Goal: Task Accomplishment & Management: Manage account settings

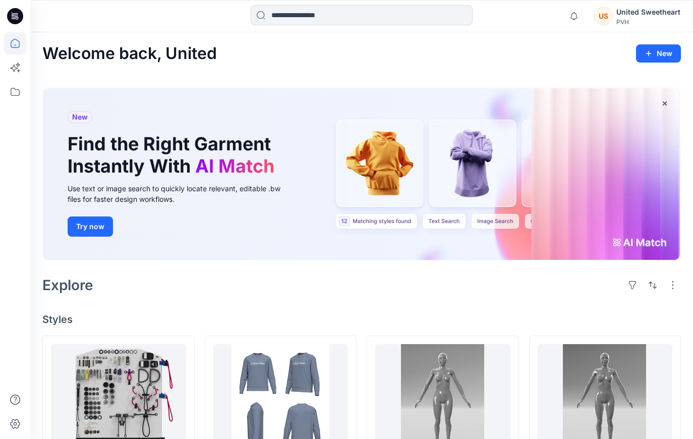
scroll to position [971, 0]
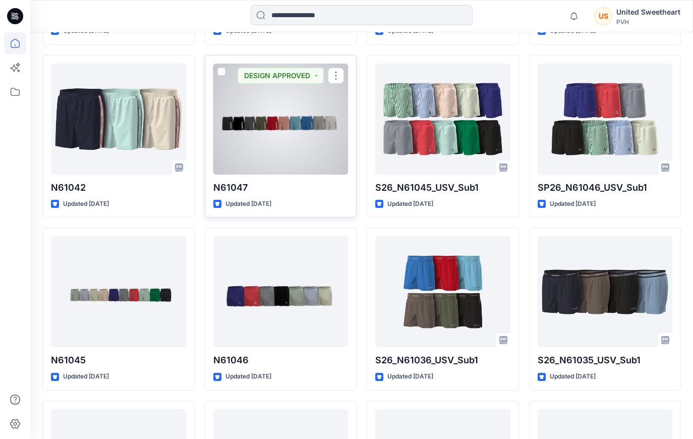
click at [289, 151] on div at bounding box center [280, 119] width 135 height 111
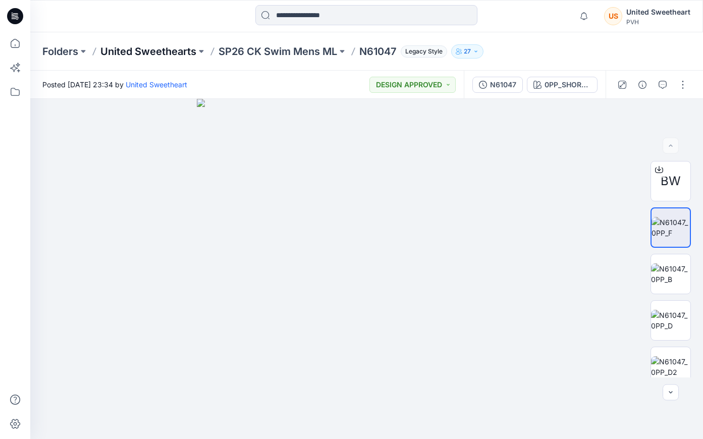
click at [164, 51] on p "United Sweethearts" at bounding box center [148, 51] width 96 height 14
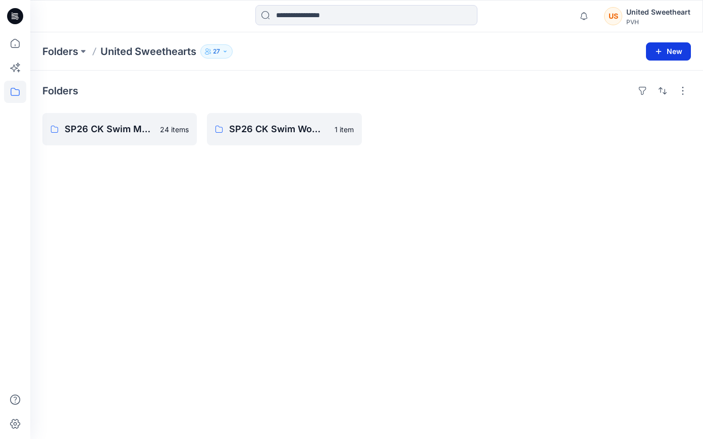
click at [660, 51] on icon "button" at bounding box center [659, 51] width 6 height 6
click at [663, 38] on div "Folders United Sweethearts 27 New New Style New Folder" at bounding box center [366, 51] width 672 height 38
click at [662, 49] on icon "button" at bounding box center [658, 51] width 8 height 8
click at [638, 94] on p "New Folder" at bounding box center [638, 96] width 37 height 11
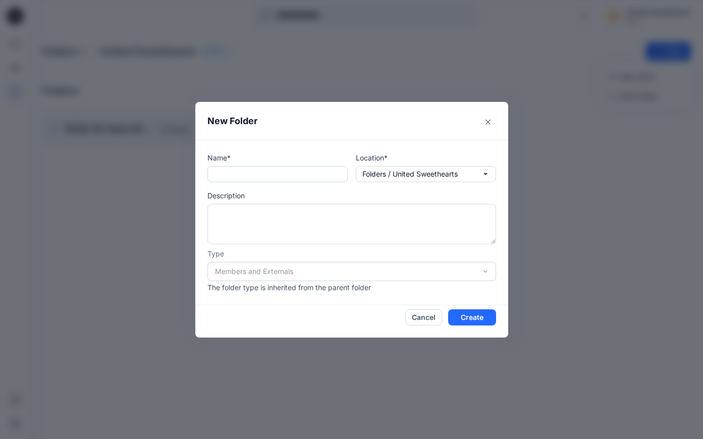
click at [240, 171] on input "text" at bounding box center [277, 174] width 140 height 16
paste input "****"
type input "**********"
click at [316, 282] on p "The folder type is inherited from the parent folder" at bounding box center [351, 287] width 289 height 11
click at [314, 272] on div "Members and Externals" at bounding box center [351, 271] width 289 height 19
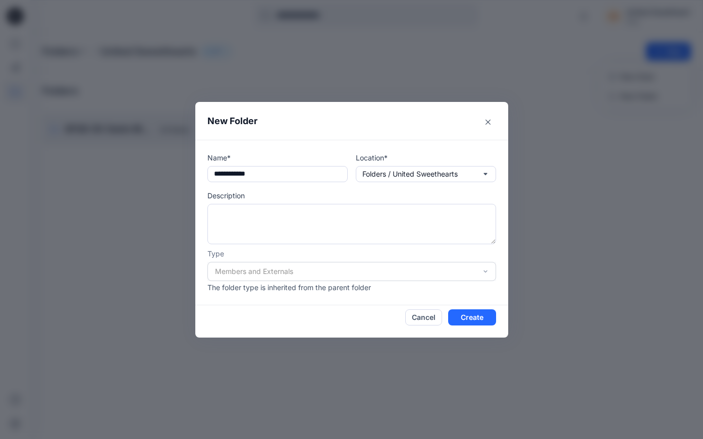
click at [489, 266] on div "Members and Externals" at bounding box center [351, 271] width 289 height 19
click at [484, 270] on div "Members and Externals" at bounding box center [351, 271] width 289 height 19
click at [422, 170] on p "Folders / United Sweethearts" at bounding box center [409, 173] width 95 height 11
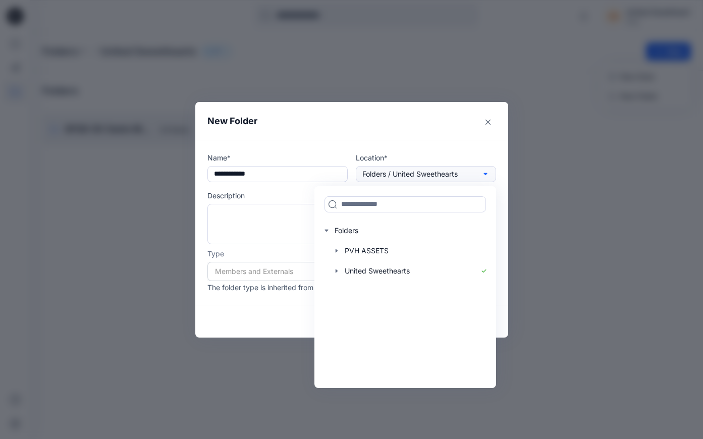
click at [422, 170] on p "Folders / United Sweethearts" at bounding box center [409, 173] width 95 height 11
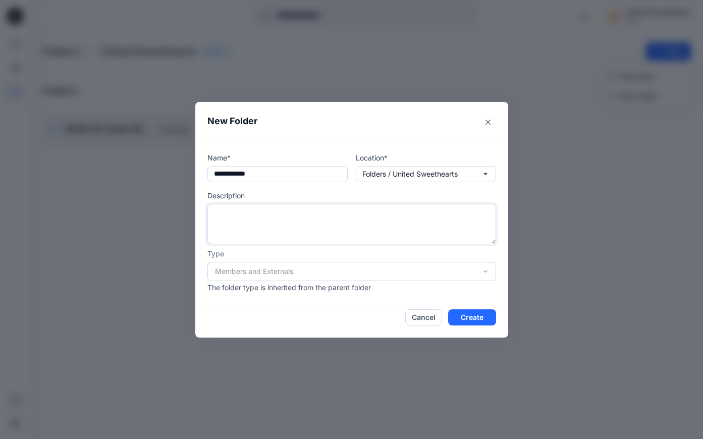
click at [302, 214] on textarea at bounding box center [351, 224] width 289 height 40
click at [273, 271] on div "Members and Externals" at bounding box center [351, 271] width 289 height 19
click at [481, 267] on div "Members and Externals" at bounding box center [351, 271] width 289 height 19
click at [473, 319] on button "Create" at bounding box center [472, 317] width 48 height 16
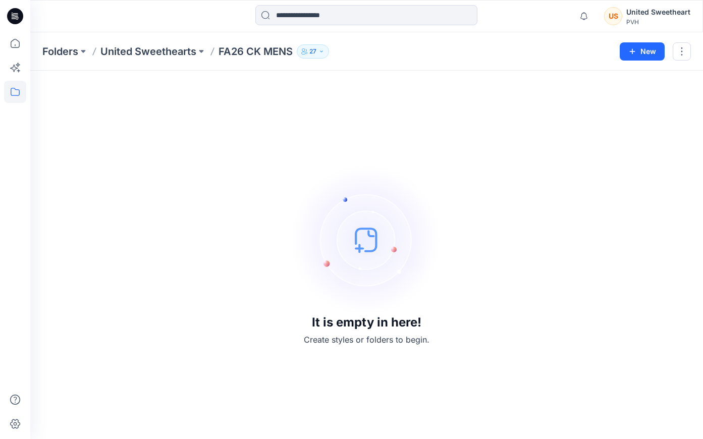
click at [324, 48] on icon "button" at bounding box center [321, 51] width 6 height 6
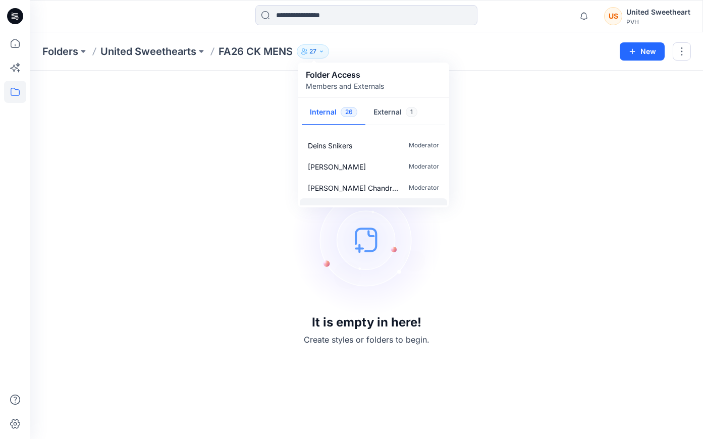
scroll to position [475, 0]
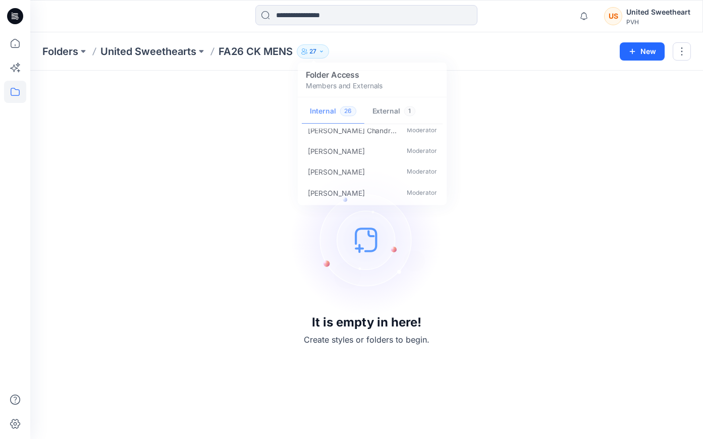
click at [206, 210] on div "It is empty in here! Create styles or folders to begin." at bounding box center [366, 255] width 648 height 344
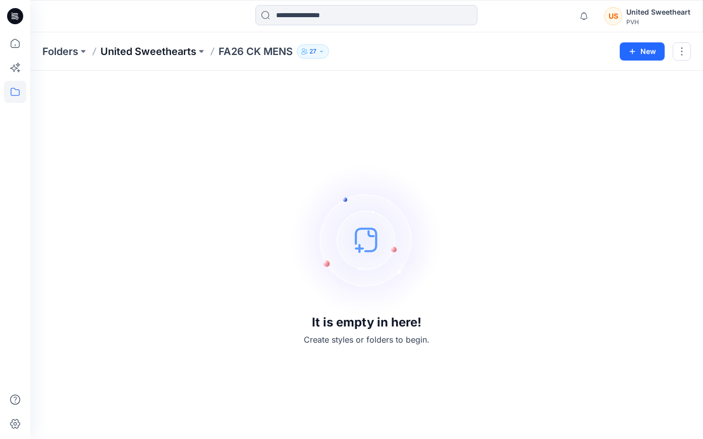
click at [159, 50] on p "United Sweethearts" at bounding box center [148, 51] width 96 height 14
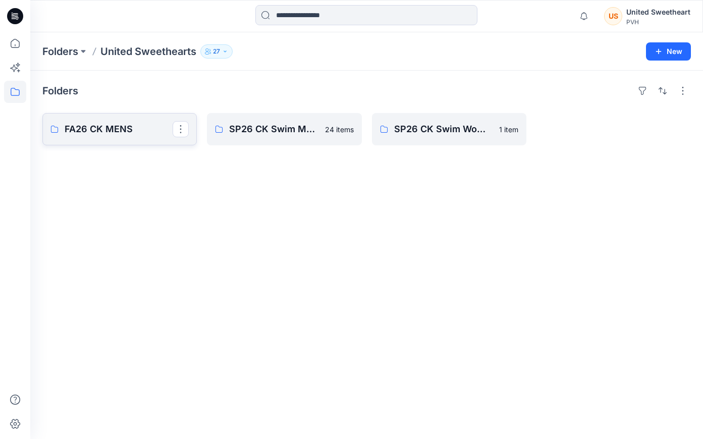
click at [105, 133] on p "FA26 CK MENS" at bounding box center [119, 129] width 108 height 14
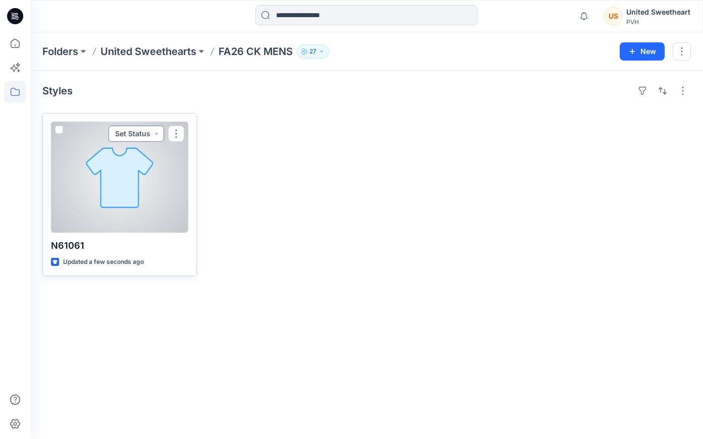
click at [153, 132] on button "Set Status" at bounding box center [135, 134] width 55 height 16
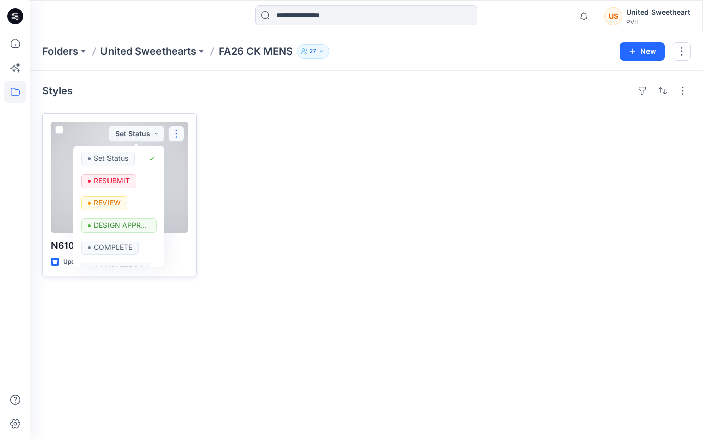
click at [178, 134] on button "button" at bounding box center [176, 134] width 16 height 16
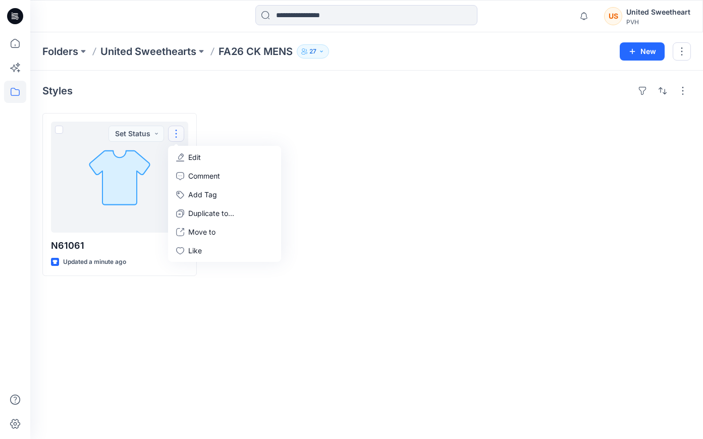
click at [342, 115] on div at bounding box center [284, 194] width 154 height 163
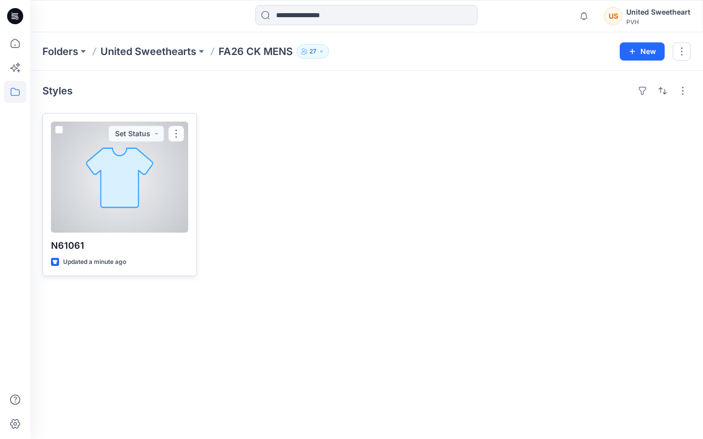
click at [97, 236] on div "N61061 Updated a minute ago Set Status" at bounding box center [119, 194] width 154 height 163
click at [126, 172] on div at bounding box center [119, 177] width 137 height 111
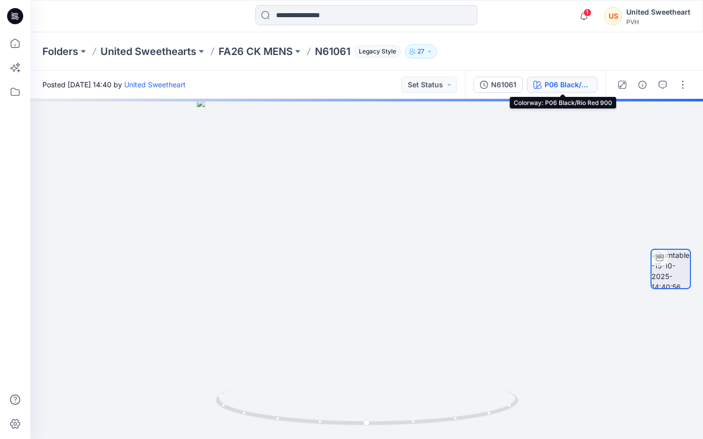
click at [560, 82] on div "P06 Black/Rio Red 900" at bounding box center [567, 84] width 46 height 11
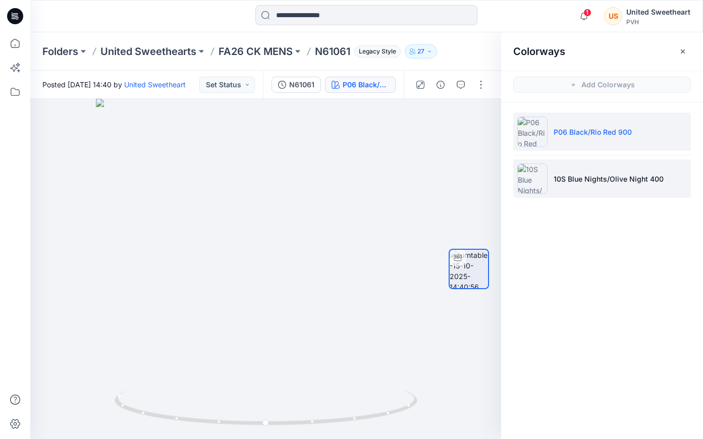
click at [608, 180] on p "10S Blue Nights/Olive Night 400" at bounding box center [608, 179] width 110 height 11
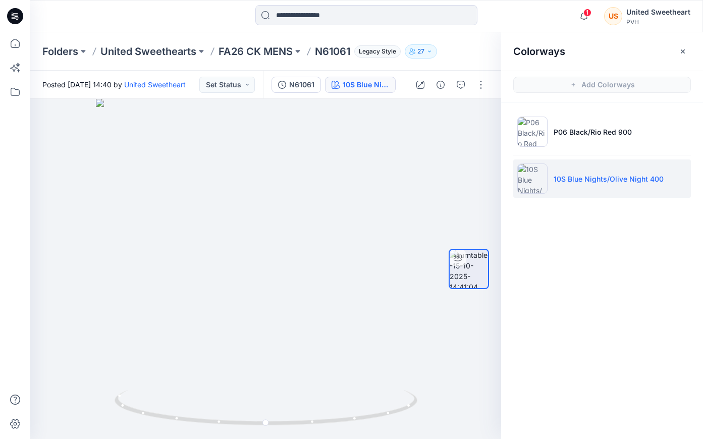
click at [335, 47] on p "N61061" at bounding box center [332, 51] width 35 height 14
click at [236, 53] on p "FA26 CK MENS" at bounding box center [255, 51] width 74 height 14
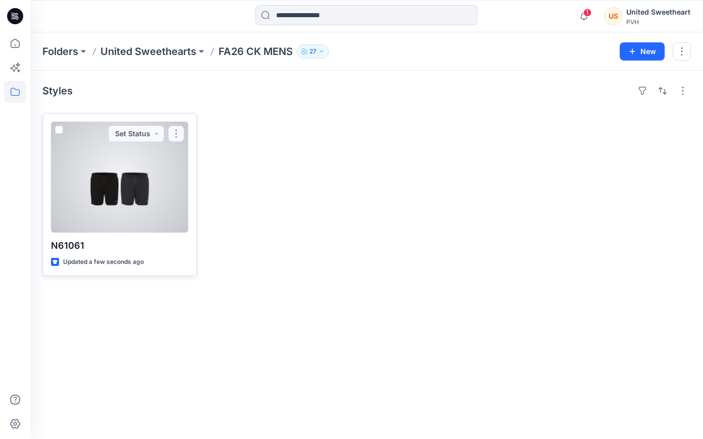
click at [177, 133] on button "button" at bounding box center [176, 134] width 16 height 16
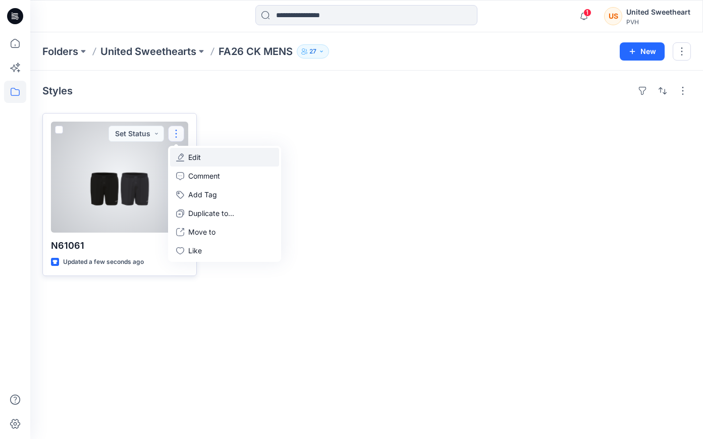
click at [188, 159] on p "Edit" at bounding box center [194, 157] width 13 height 11
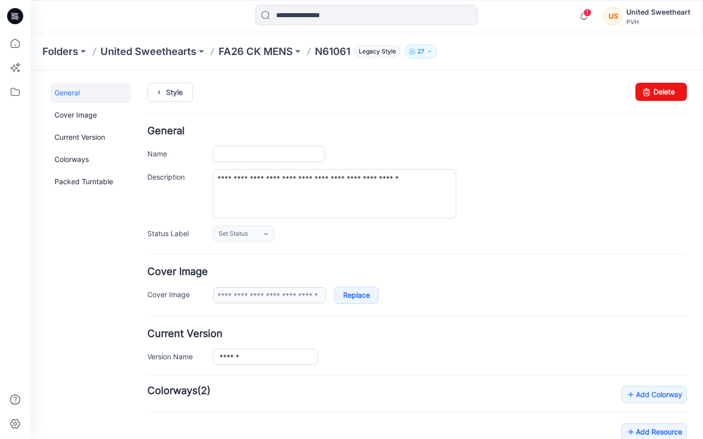
type input "******"
type input "**********"
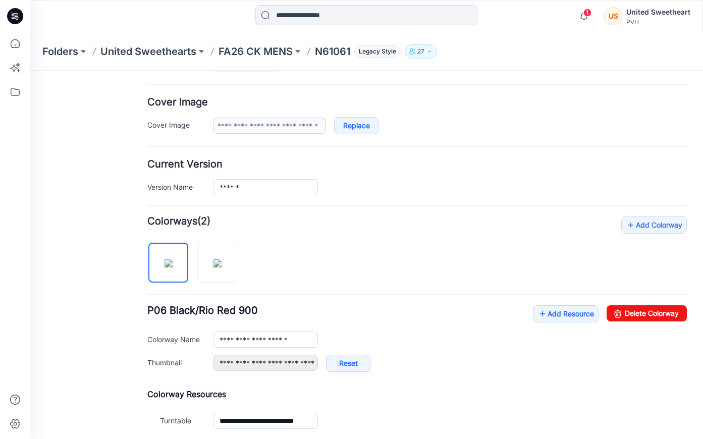
scroll to position [189, 0]
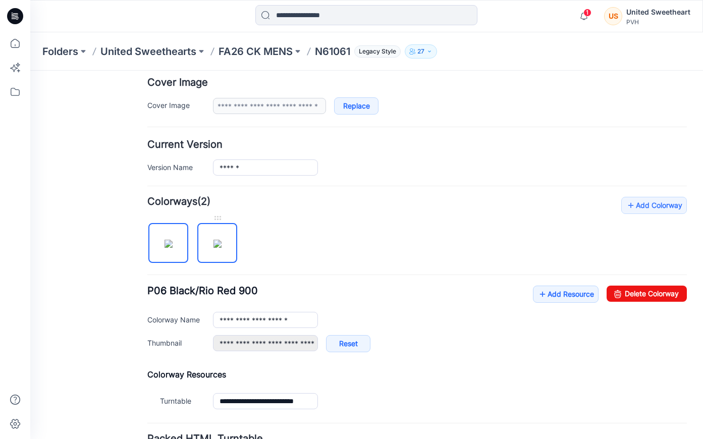
click at [216, 248] on img at bounding box center [217, 244] width 8 height 8
type input "**********"
click at [164, 248] on img at bounding box center [168, 244] width 8 height 8
type input "**********"
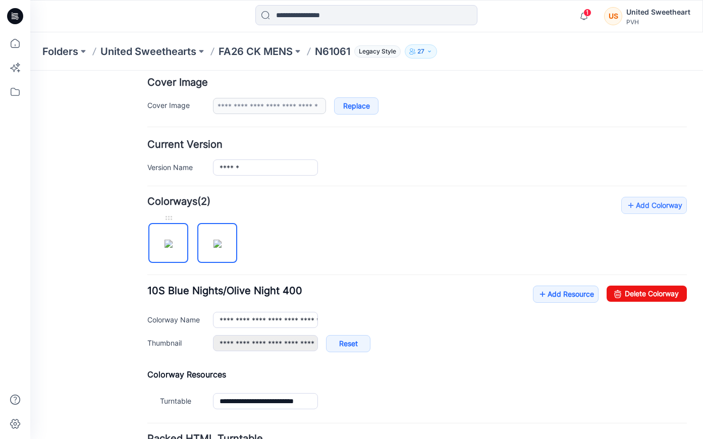
type input "**********"
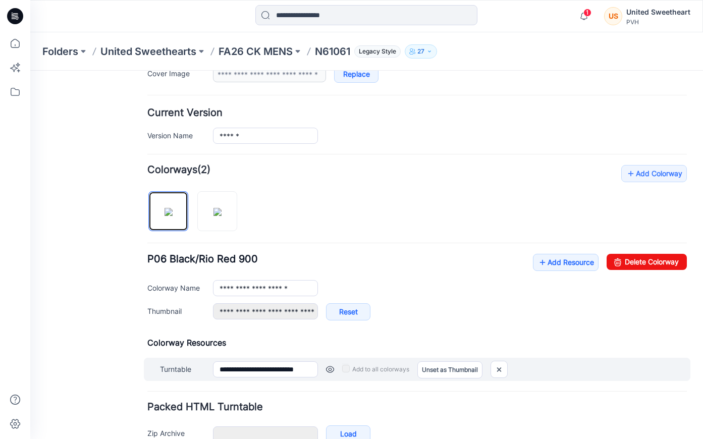
scroll to position [278, 0]
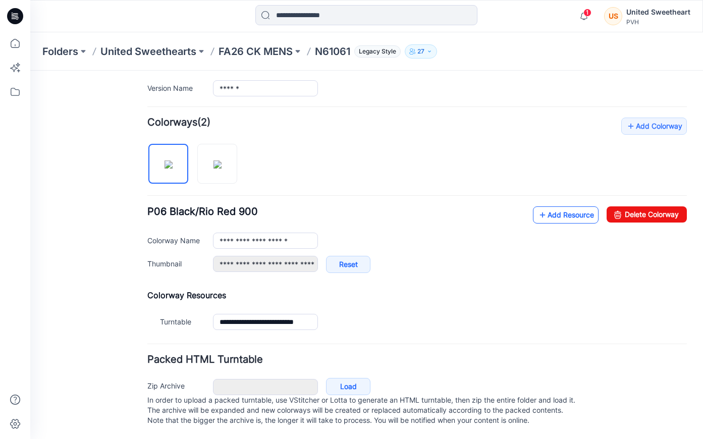
click at [553, 206] on link "Add Resource" at bounding box center [566, 214] width 66 height 17
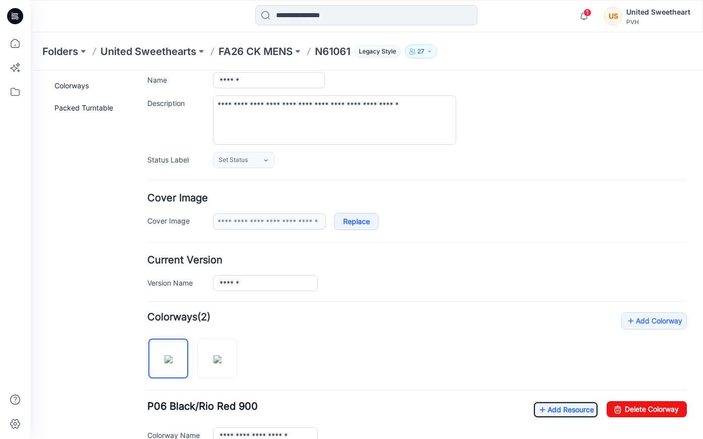
scroll to position [49, 0]
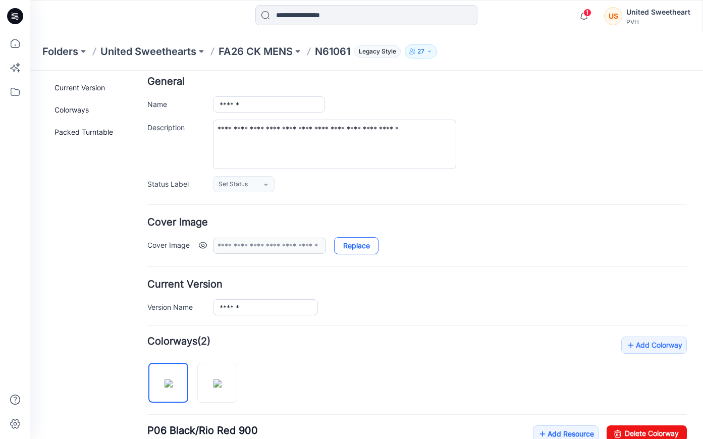
click at [360, 240] on link "Replace" at bounding box center [356, 245] width 44 height 17
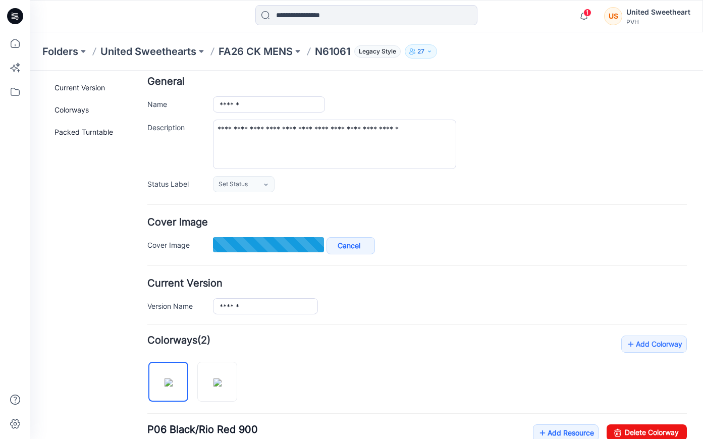
type input "**********"
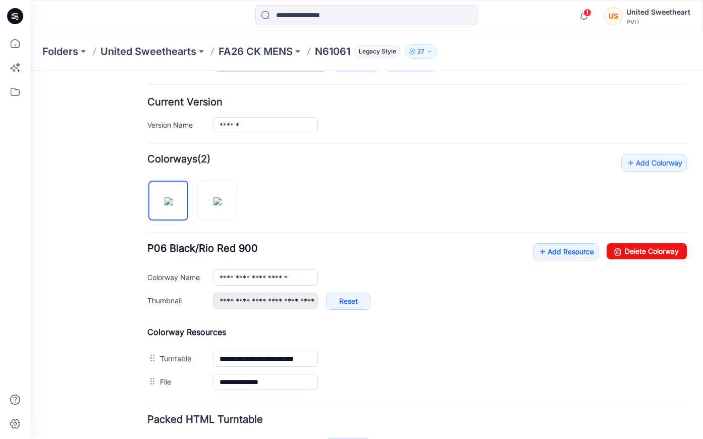
scroll to position [239, 0]
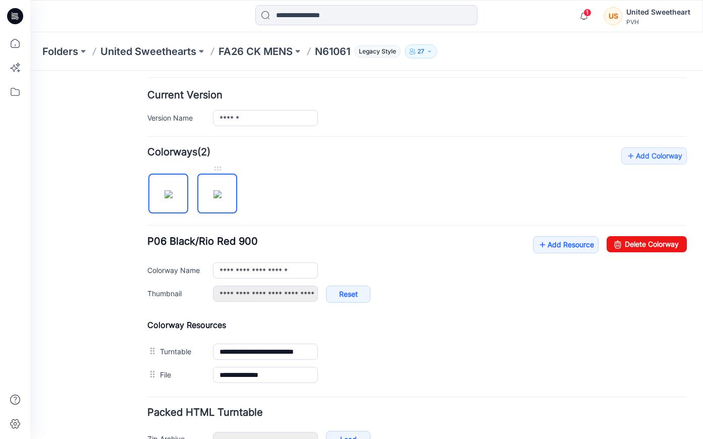
click at [213, 194] on img at bounding box center [217, 194] width 8 height 8
type input "**********"
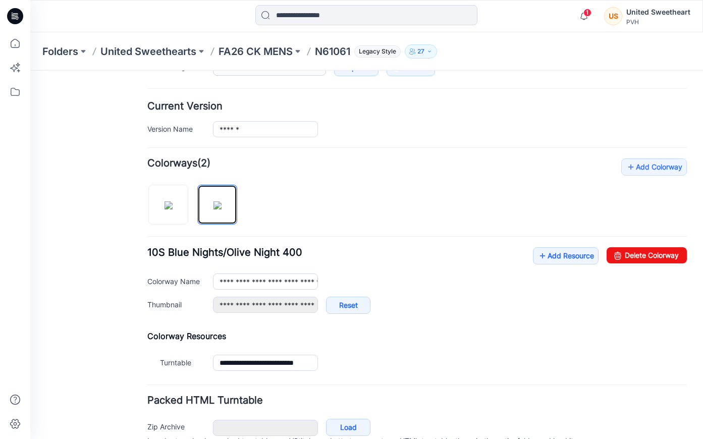
scroll to position [278, 0]
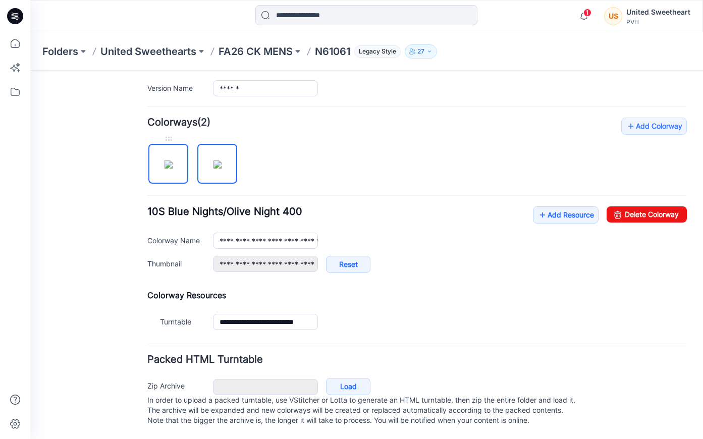
click at [164, 160] on img at bounding box center [168, 164] width 8 height 8
type input "**********"
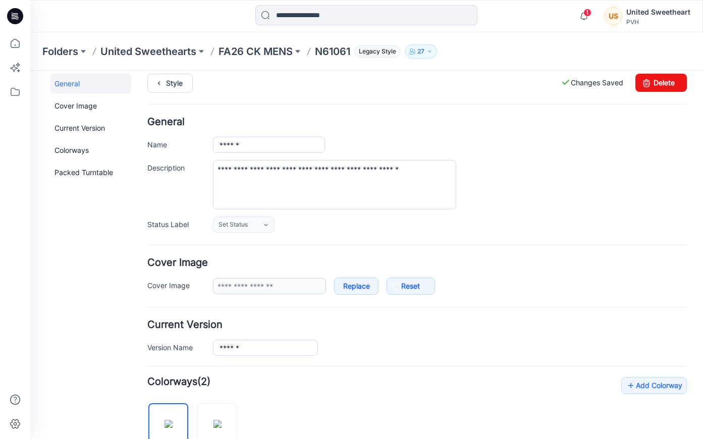
scroll to position [0, 0]
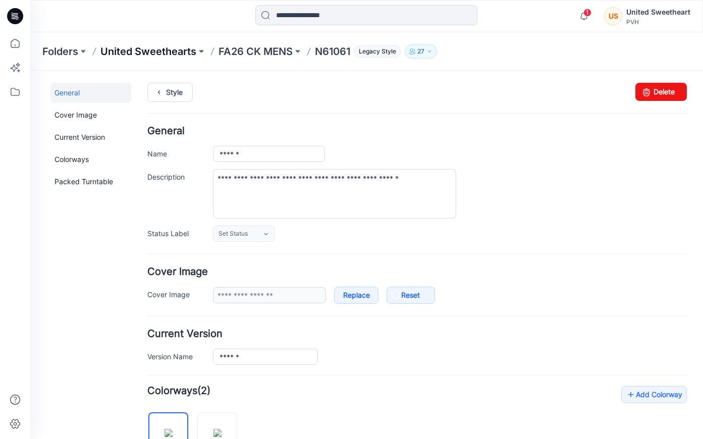
click at [174, 51] on p "United Sweethearts" at bounding box center [148, 51] width 96 height 14
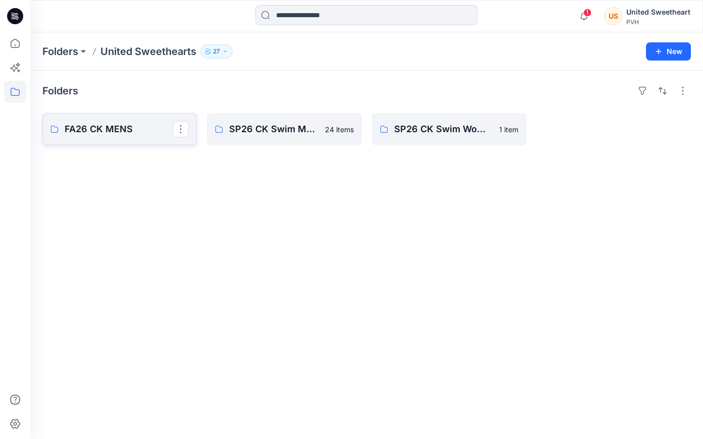
click at [114, 131] on p "FA26 CK MENS" at bounding box center [119, 129] width 108 height 14
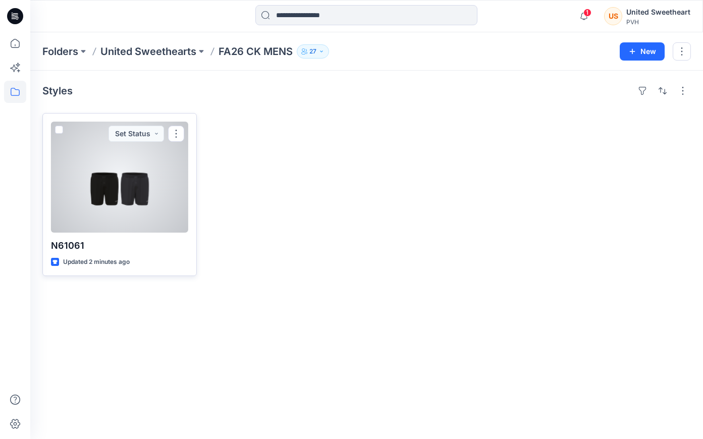
click at [170, 185] on div at bounding box center [119, 177] width 137 height 111
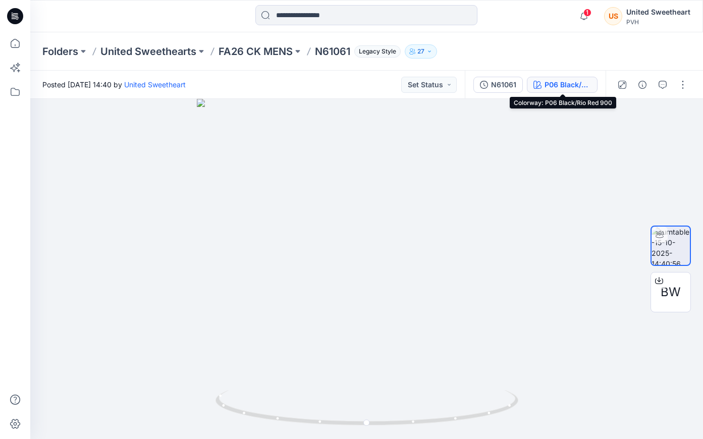
click at [564, 85] on div "P06 Black/Rio Red 900" at bounding box center [567, 84] width 46 height 11
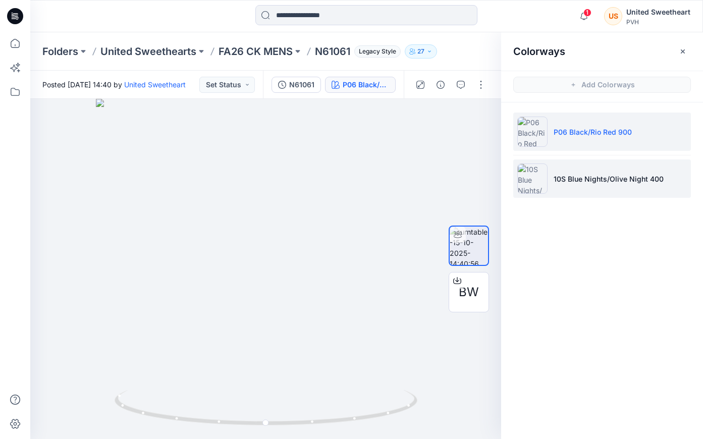
click at [556, 182] on p "10S Blue Nights/Olive Night 400" at bounding box center [608, 179] width 110 height 11
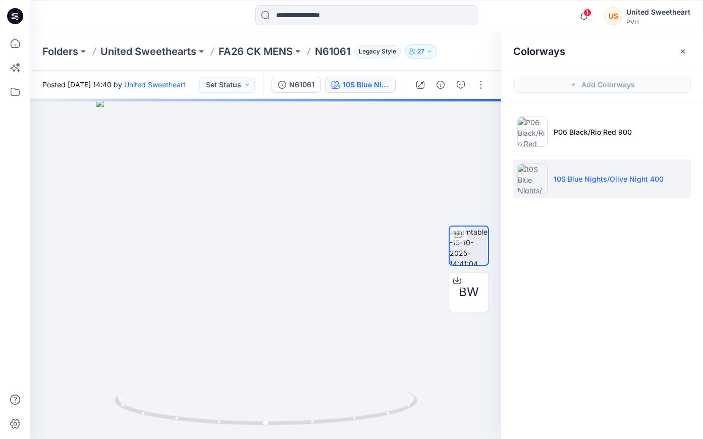
click at [576, 169] on li "10S Blue Nights/Olive Night 400" at bounding box center [602, 178] width 178 height 38
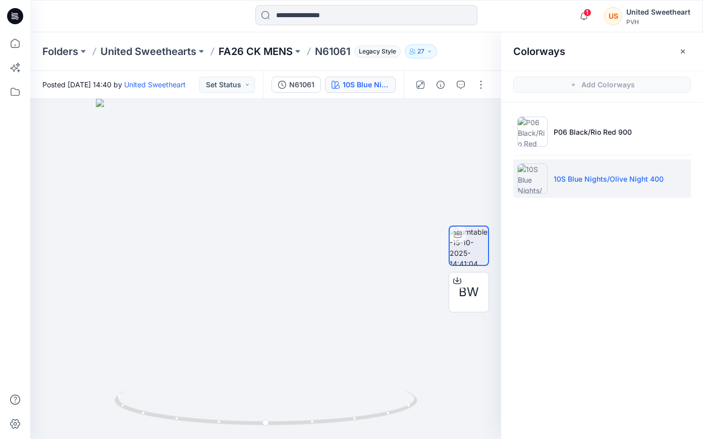
click at [287, 49] on p "FA26 CK MENS" at bounding box center [255, 51] width 74 height 14
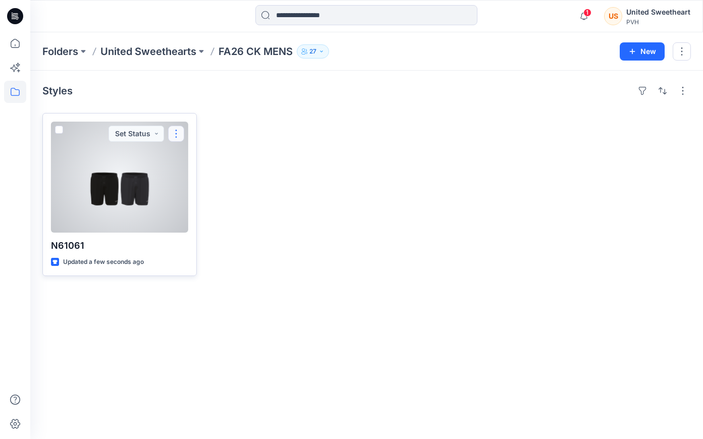
click at [174, 128] on button "button" at bounding box center [176, 134] width 16 height 16
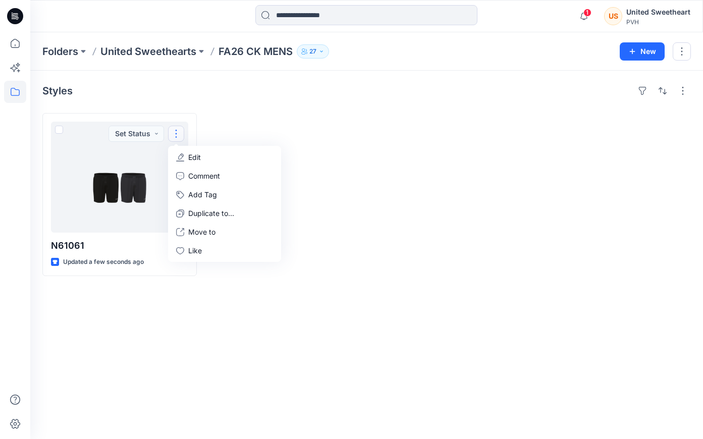
click at [375, 83] on div "Styles" at bounding box center [366, 91] width 648 height 16
click at [408, 191] on div at bounding box center [449, 194] width 154 height 163
click at [361, 161] on div at bounding box center [284, 194] width 154 height 163
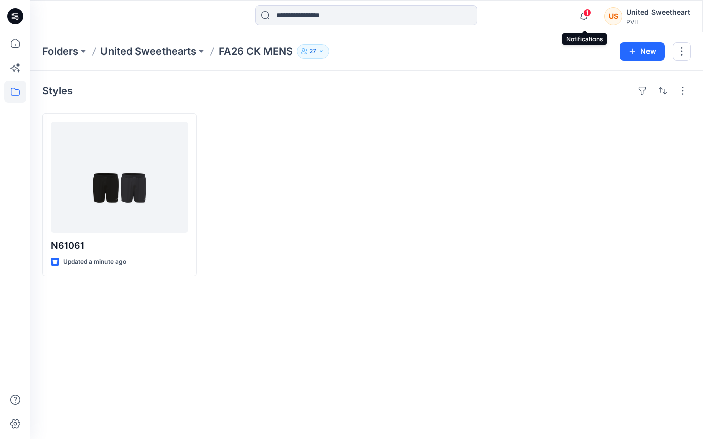
click at [588, 14] on span "1" at bounding box center [587, 13] width 8 height 8
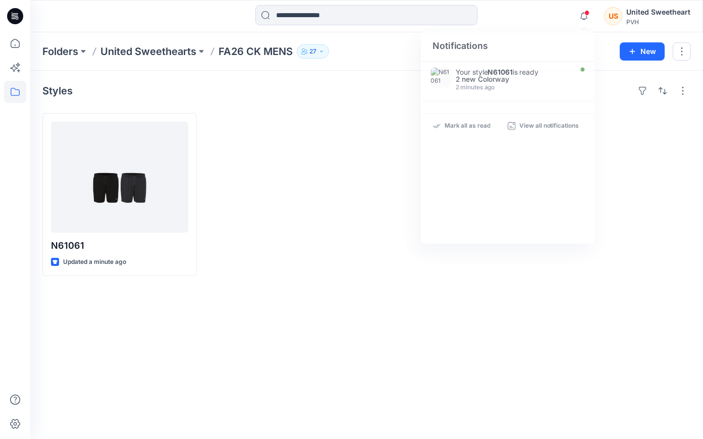
click at [311, 52] on p "27" at bounding box center [312, 51] width 7 height 11
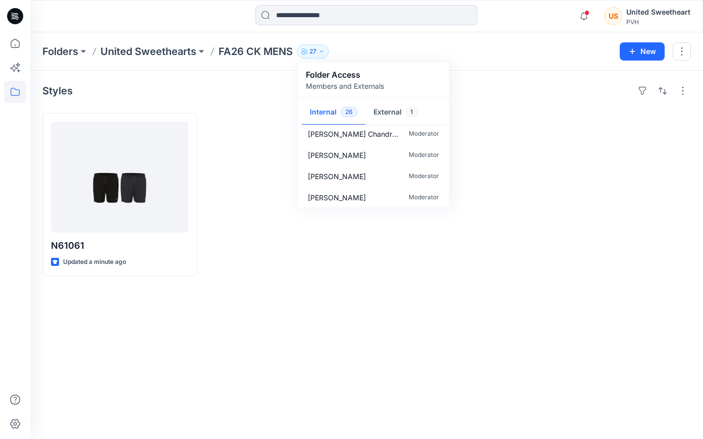
scroll to position [475, 0]
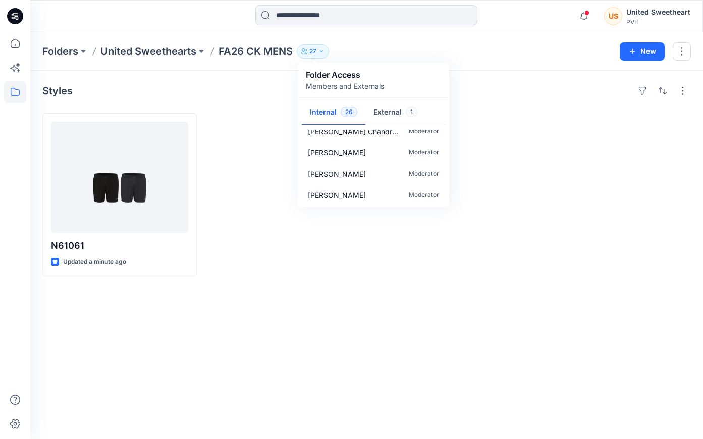
click at [371, 254] on div "N61061 Updated a minute ago" at bounding box center [366, 194] width 648 height 163
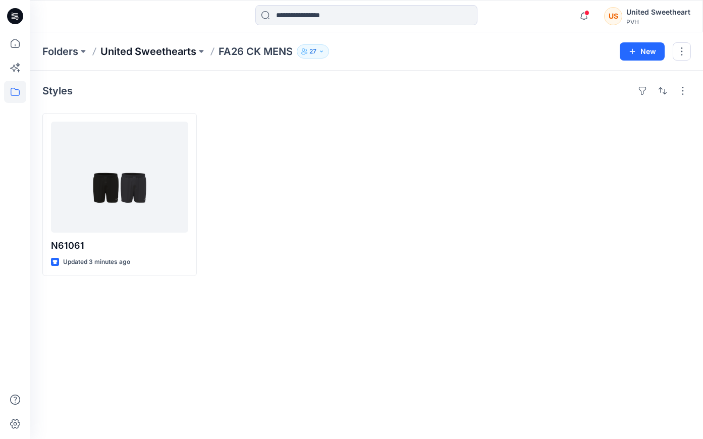
click at [162, 53] on p "United Sweethearts" at bounding box center [148, 51] width 96 height 14
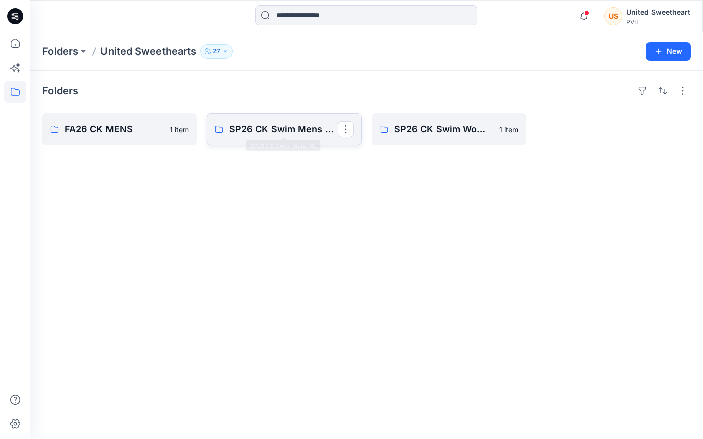
click at [264, 130] on p "SP26 CK Swim Mens ML" at bounding box center [283, 129] width 108 height 14
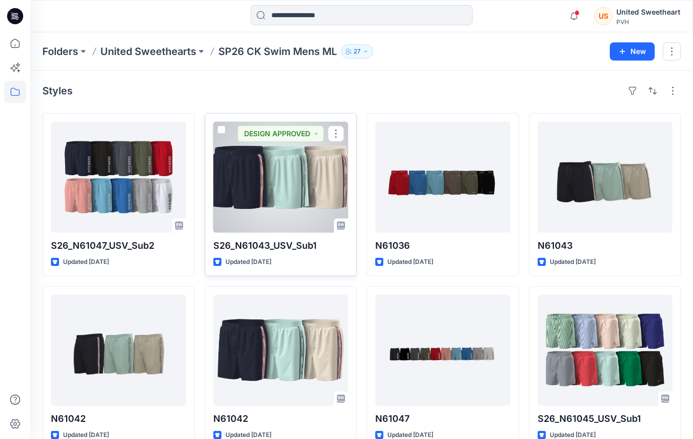
click at [324, 198] on div at bounding box center [280, 177] width 135 height 111
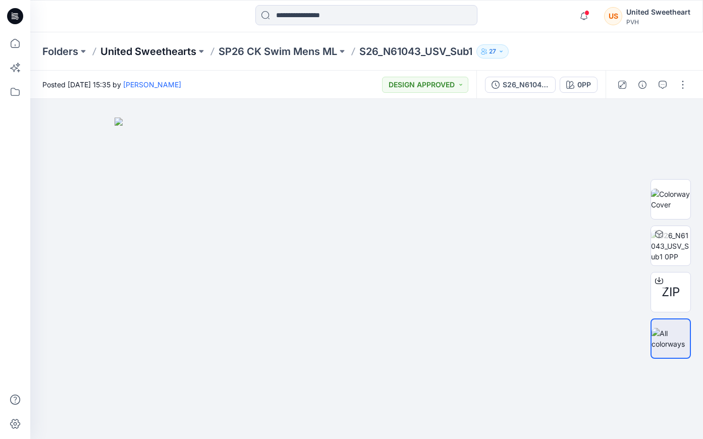
click at [160, 44] on p "United Sweethearts" at bounding box center [148, 51] width 96 height 14
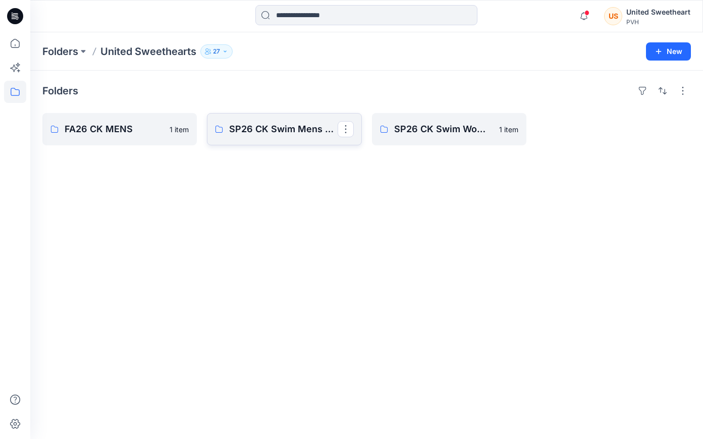
click at [280, 116] on link "SP26 CK Swim Mens ML" at bounding box center [284, 129] width 154 height 32
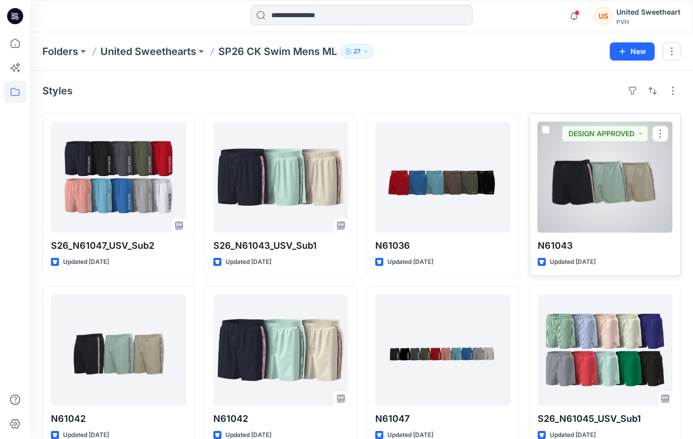
click at [610, 192] on div at bounding box center [605, 177] width 135 height 111
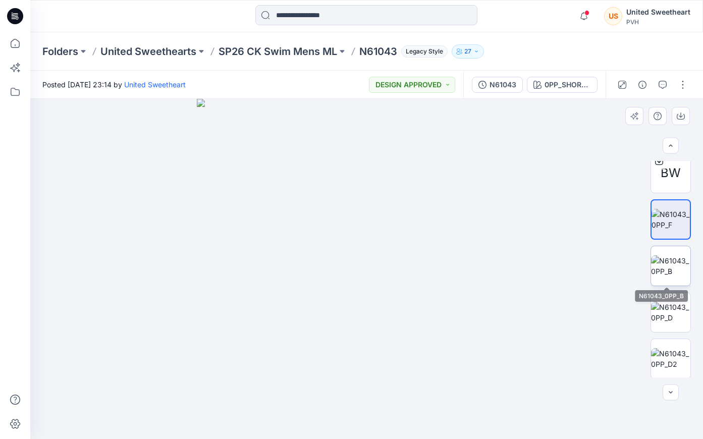
scroll to position [10, 0]
click at [668, 218] on img at bounding box center [670, 217] width 38 height 21
click at [665, 267] on img at bounding box center [670, 264] width 39 height 21
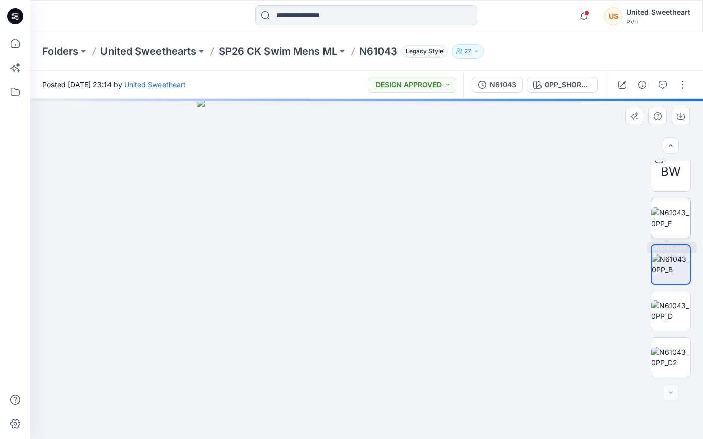
click at [662, 217] on img at bounding box center [670, 217] width 39 height 21
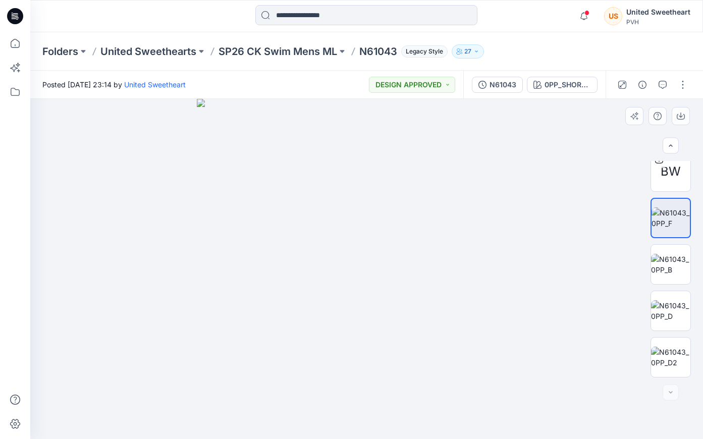
click at [484, 264] on img at bounding box center [366, 269] width 339 height 340
click at [675, 270] on img at bounding box center [670, 264] width 39 height 21
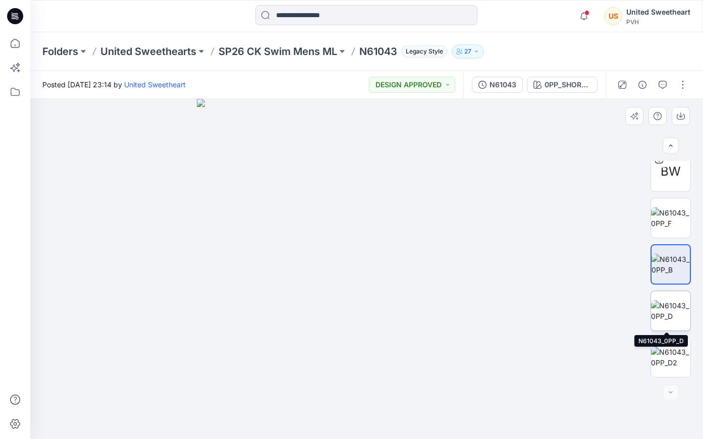
click at [672, 310] on img at bounding box center [670, 310] width 39 height 21
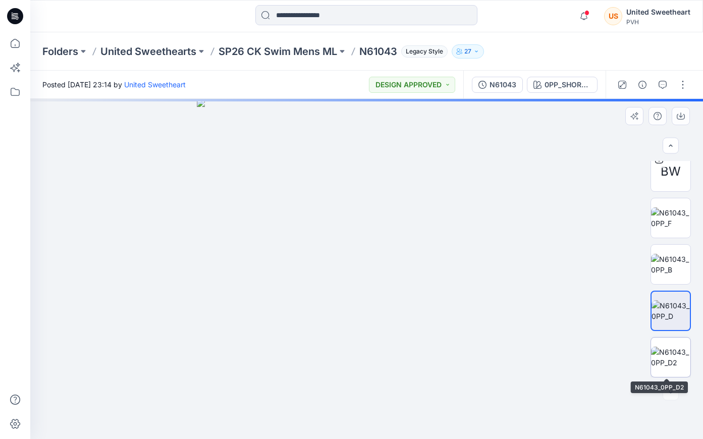
click at [672, 351] on img at bounding box center [670, 357] width 39 height 21
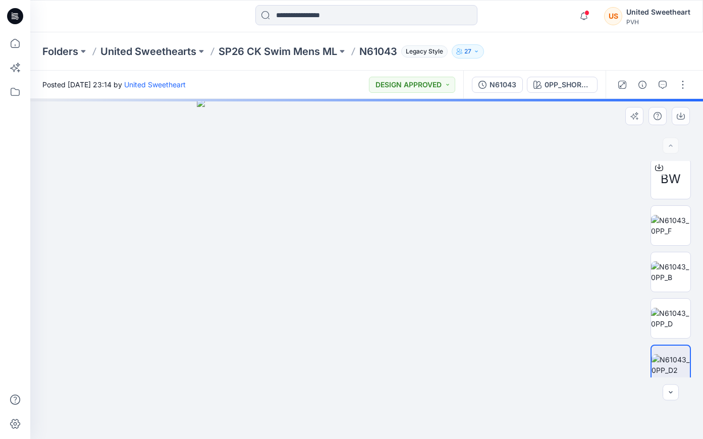
scroll to position [0, 0]
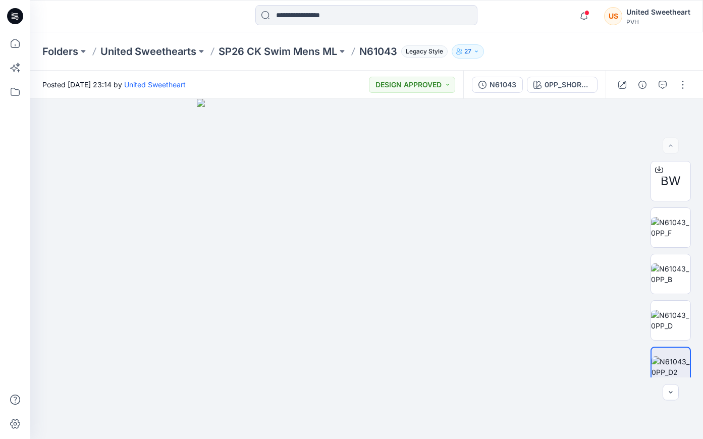
click at [161, 58] on div "Folders United Sweethearts SP26 CK Swim Mens ML N61043 Legacy Style 27" at bounding box center [366, 51] width 672 height 38
click at [162, 50] on p "United Sweethearts" at bounding box center [148, 51] width 96 height 14
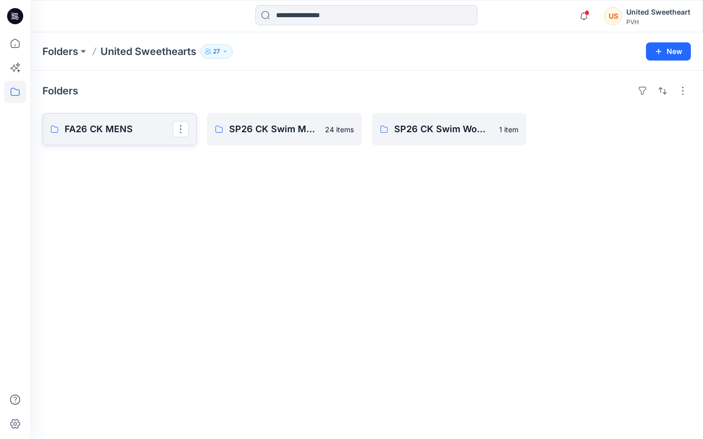
click at [84, 130] on p "FA26 CK MENS" at bounding box center [119, 129] width 108 height 14
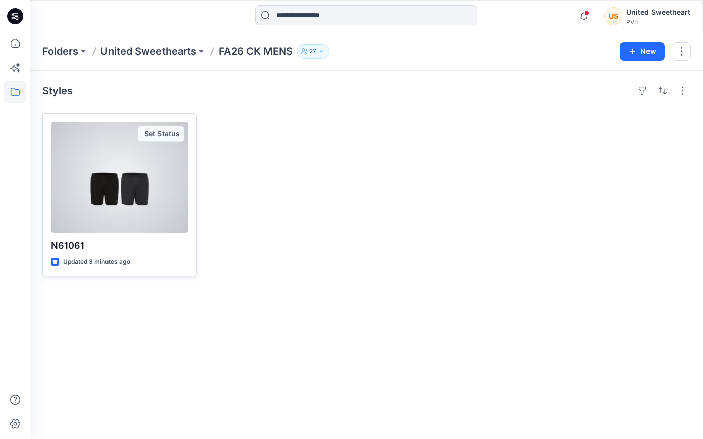
click at [130, 199] on div at bounding box center [119, 177] width 137 height 111
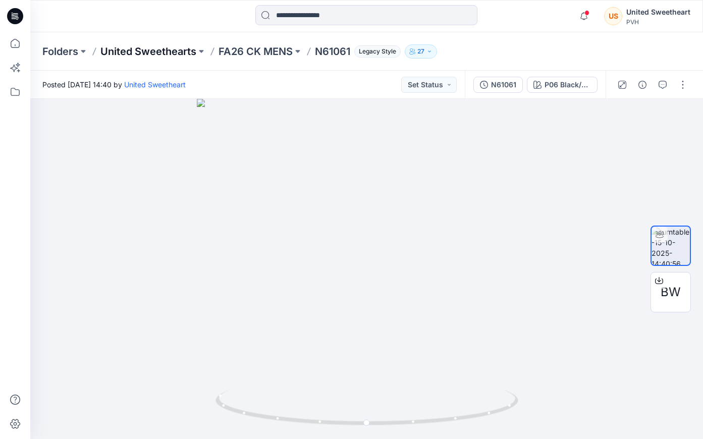
click at [176, 53] on p "United Sweethearts" at bounding box center [148, 51] width 96 height 14
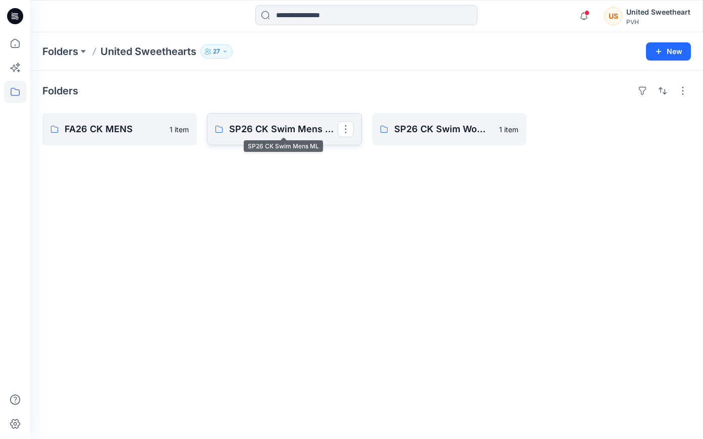
click at [269, 133] on p "SP26 CK Swim Mens ML" at bounding box center [283, 129] width 108 height 14
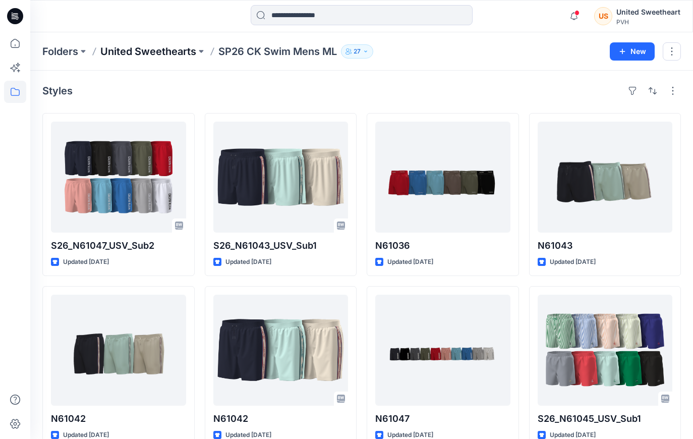
click at [136, 55] on p "United Sweethearts" at bounding box center [148, 51] width 96 height 14
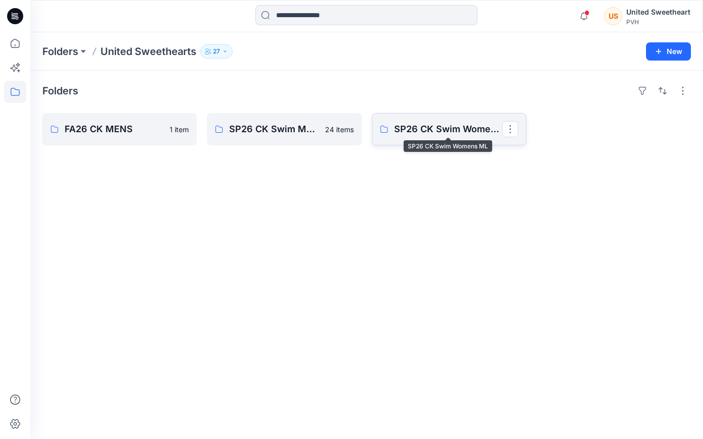
click at [433, 130] on p "SP26 CK Swim Womens ML" at bounding box center [448, 129] width 108 height 14
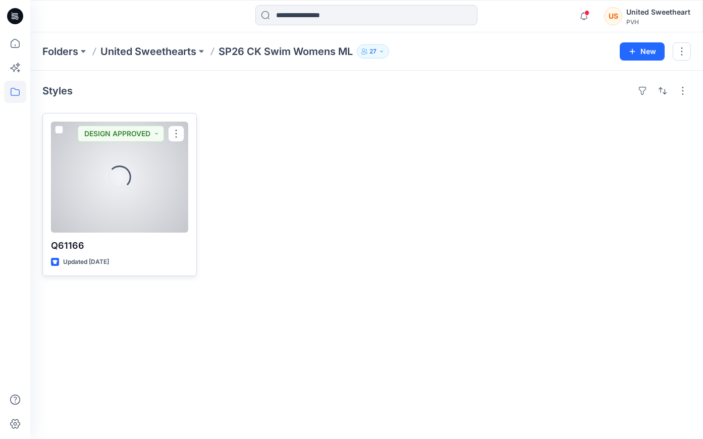
click at [124, 211] on div "Loading..." at bounding box center [119, 177] width 137 height 111
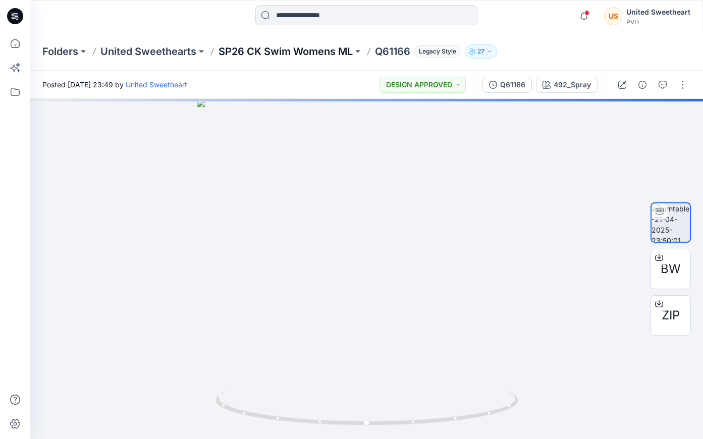
click at [301, 45] on p "SP26 CK Swim Womens ML" at bounding box center [285, 51] width 134 height 14
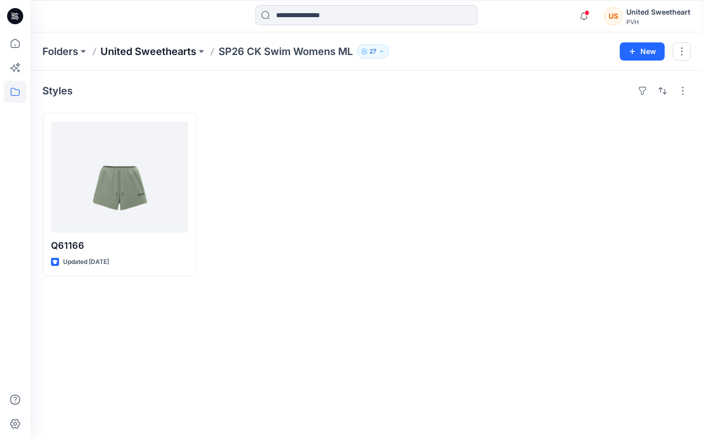
click at [150, 54] on p "United Sweethearts" at bounding box center [148, 51] width 96 height 14
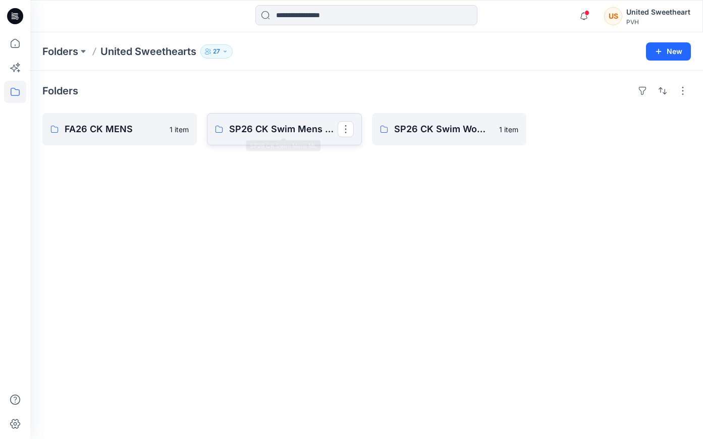
click at [253, 127] on p "SP26 CK Swim Mens ML" at bounding box center [283, 129] width 108 height 14
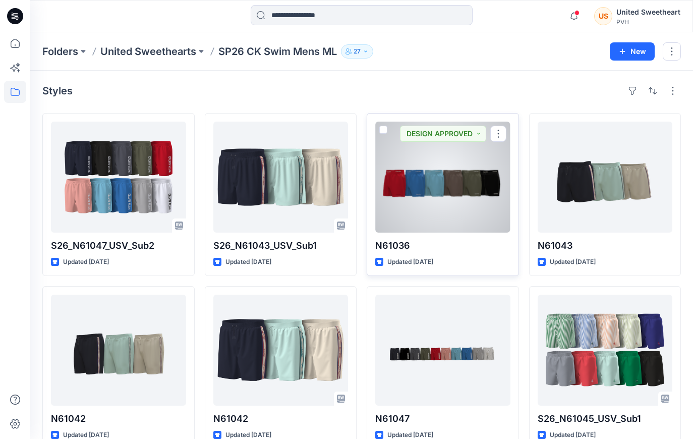
click at [457, 210] on div at bounding box center [442, 177] width 135 height 111
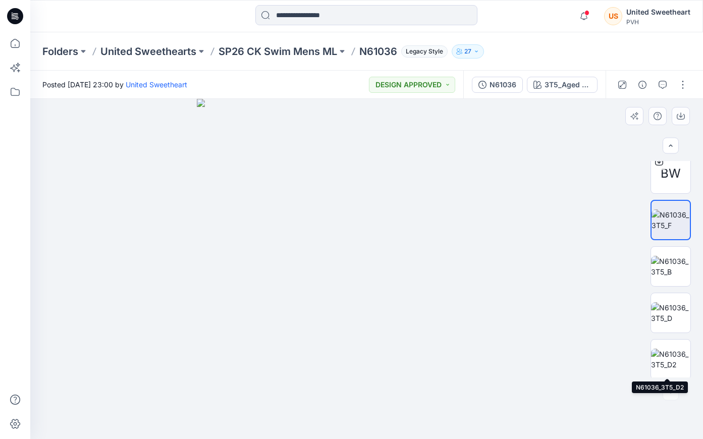
scroll to position [10, 0]
click at [238, 50] on p "SP26 CK Swim Mens ML" at bounding box center [277, 51] width 119 height 14
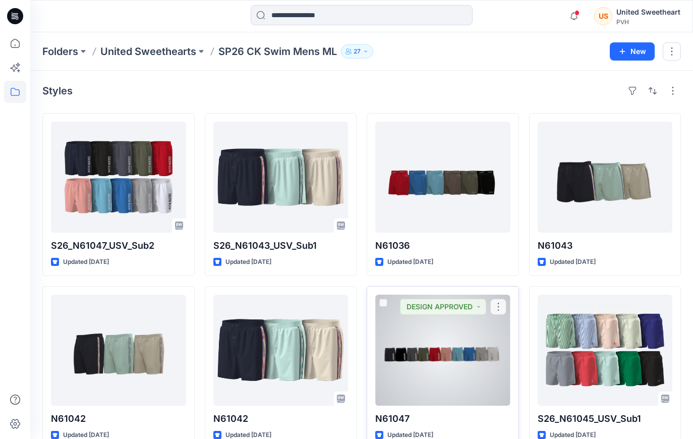
click at [501, 363] on div at bounding box center [442, 350] width 135 height 111
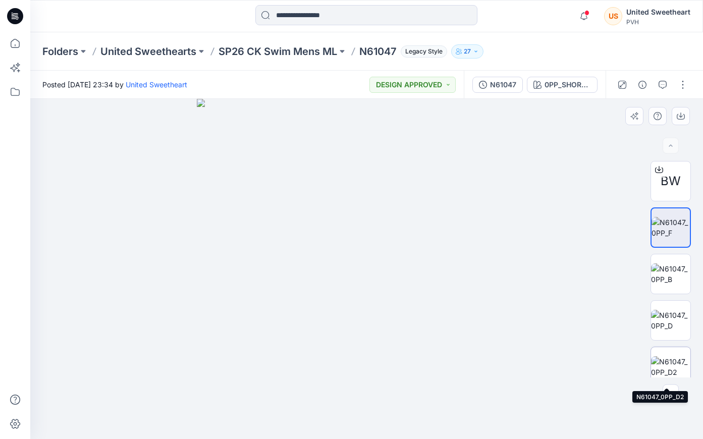
click at [671, 356] on img at bounding box center [670, 366] width 39 height 21
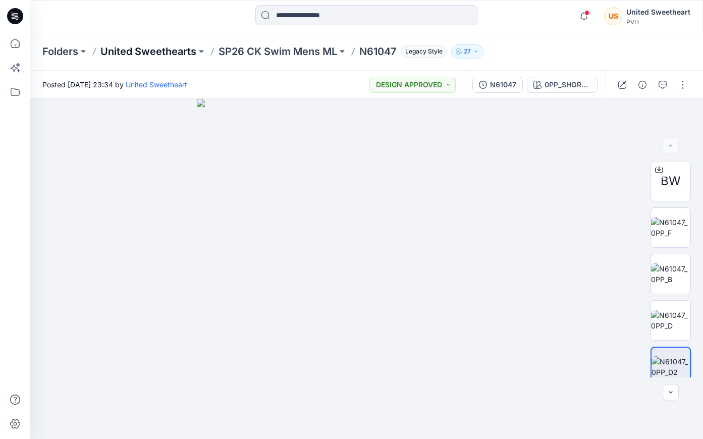
click at [109, 48] on p "United Sweethearts" at bounding box center [148, 51] width 96 height 14
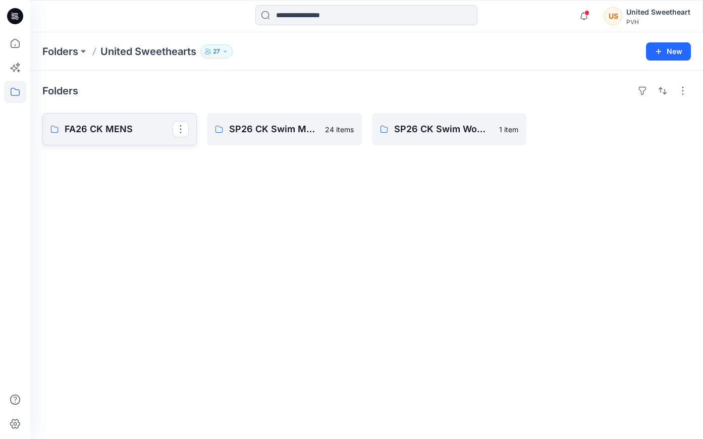
click at [111, 134] on p "FA26 CK MENS" at bounding box center [119, 129] width 108 height 14
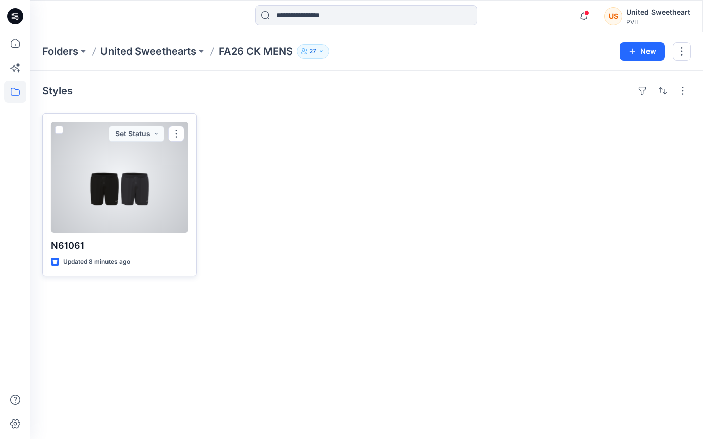
click at [153, 186] on div at bounding box center [119, 177] width 137 height 111
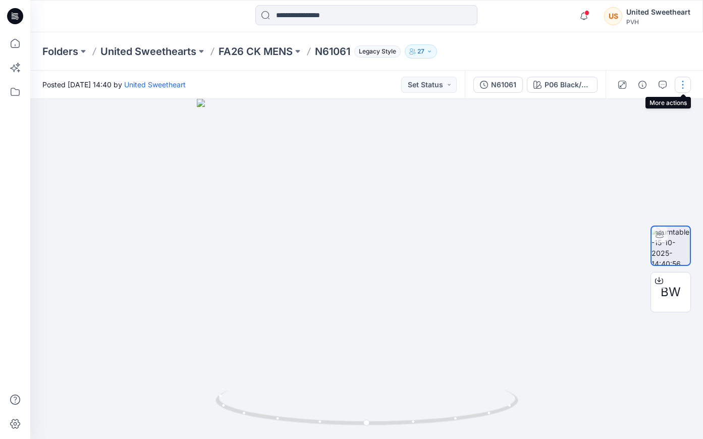
click at [682, 78] on button "button" at bounding box center [682, 85] width 16 height 16
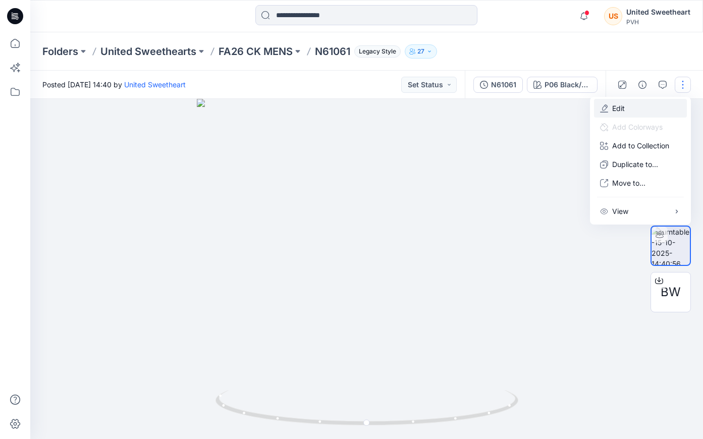
click at [641, 103] on button "Edit" at bounding box center [640, 108] width 93 height 19
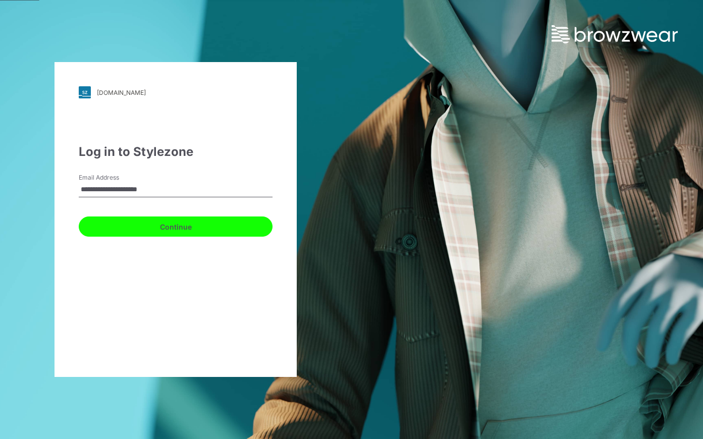
click at [164, 227] on button "Continue" at bounding box center [176, 226] width 194 height 20
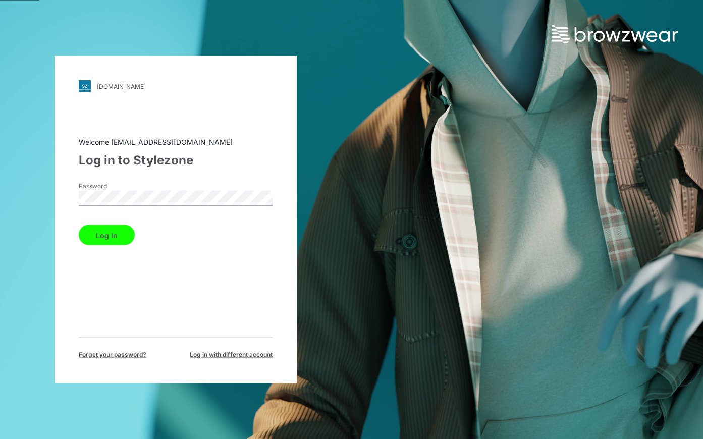
click at [113, 229] on button "Log in" at bounding box center [107, 235] width 56 height 20
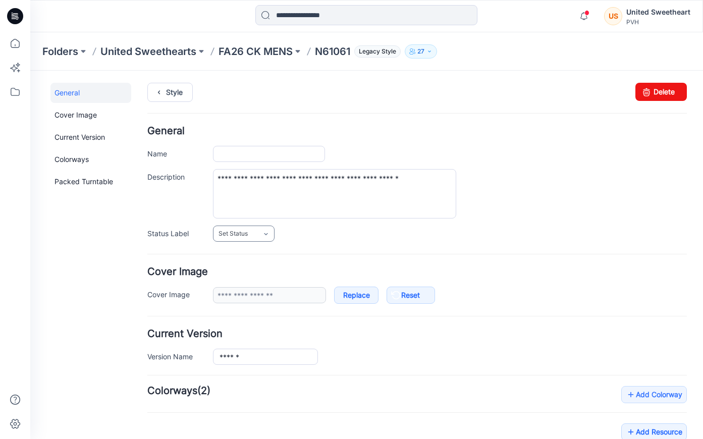
type input "******"
type input "**********"
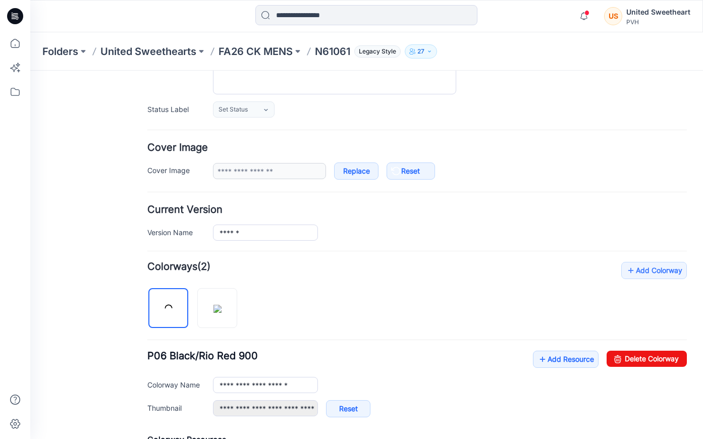
scroll to position [126, 0]
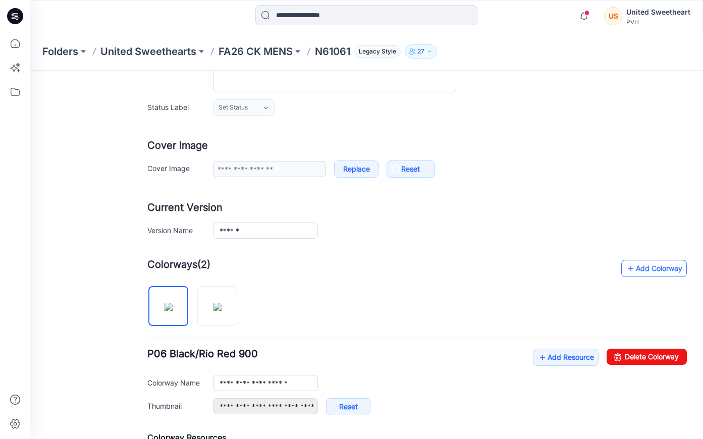
click at [633, 266] on link "Add Colorway" at bounding box center [654, 268] width 66 height 17
type input "**********"
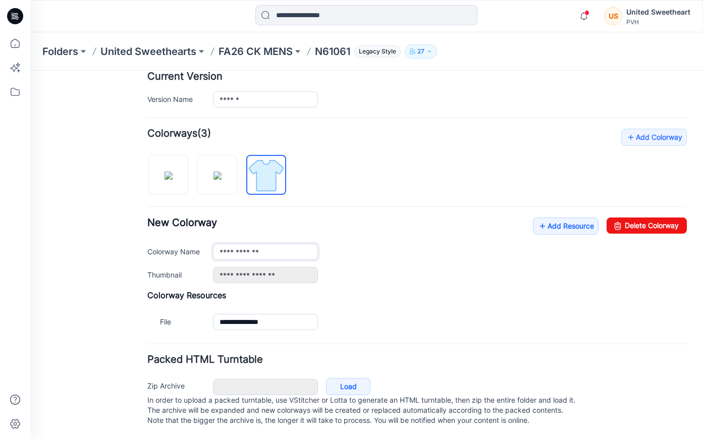
scroll to position [78, 0]
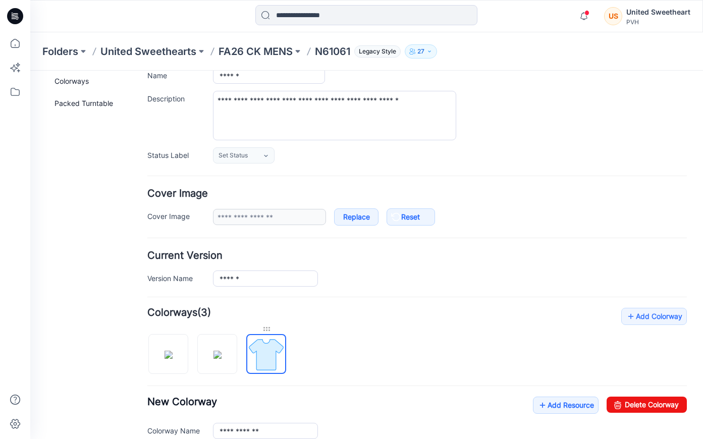
click at [267, 328] on div at bounding box center [266, 329] width 40 height 10
click at [268, 330] on div at bounding box center [266, 329] width 40 height 10
click at [270, 357] on img at bounding box center [266, 354] width 38 height 38
drag, startPoint x: 276, startPoint y: 352, endPoint x: 367, endPoint y: 359, distance: 91.1
click at [367, 359] on div "**********" at bounding box center [416, 410] width 539 height 205
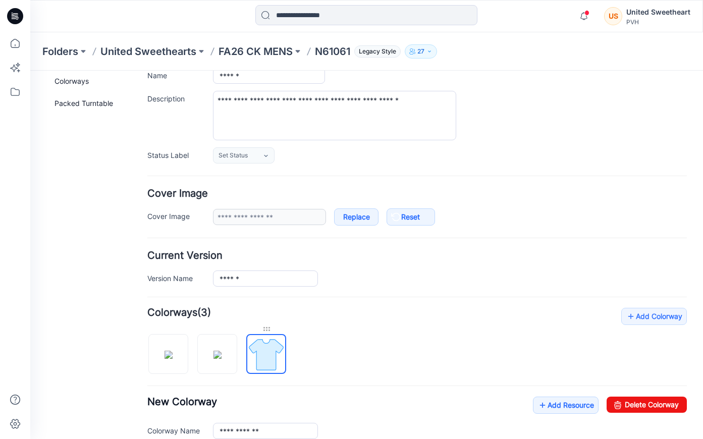
click at [267, 327] on div at bounding box center [266, 329] width 40 height 10
click at [268, 325] on div at bounding box center [266, 329] width 40 height 10
click at [267, 330] on div at bounding box center [266, 329] width 40 height 10
click at [392, 362] on div "**********" at bounding box center [416, 410] width 539 height 205
click at [164, 359] on img at bounding box center [168, 355] width 8 height 8
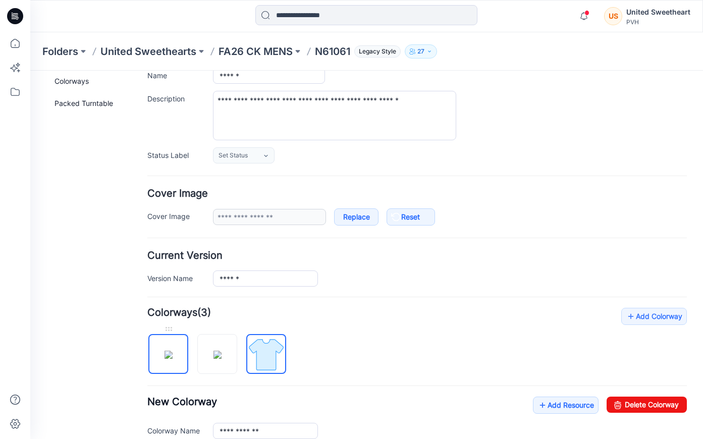
type input "**********"
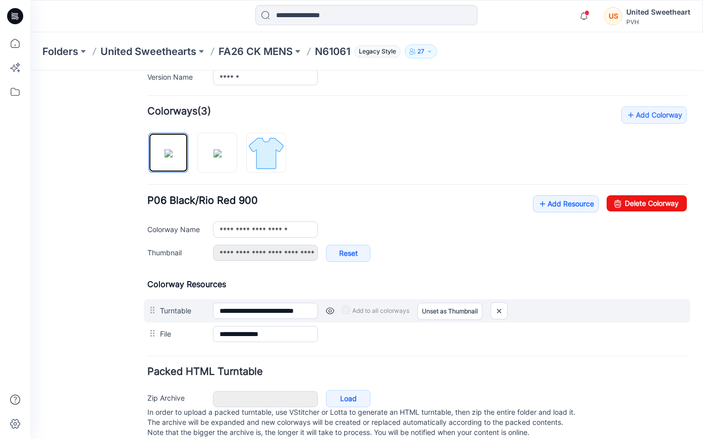
scroll to position [302, 0]
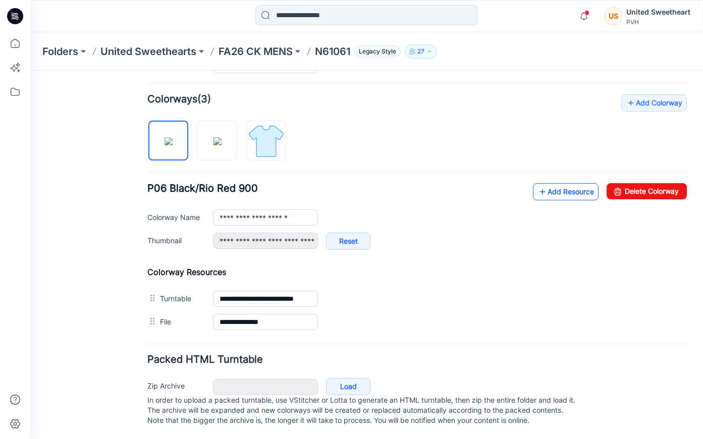
click at [560, 183] on link "Add Resource" at bounding box center [566, 191] width 66 height 17
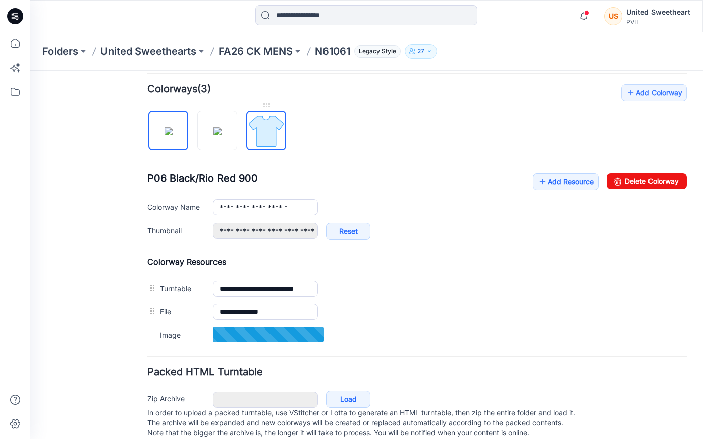
click at [272, 140] on img at bounding box center [266, 131] width 38 height 38
type input "**********"
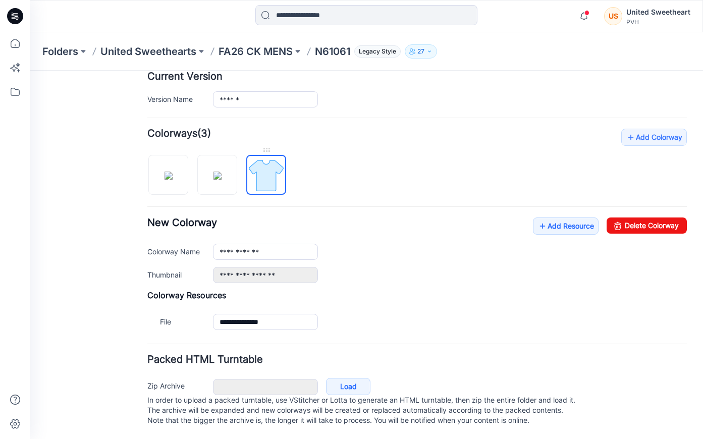
scroll to position [267, 0]
click at [641, 217] on link "Delete Colorway" at bounding box center [646, 225] width 80 height 16
type input "**********"
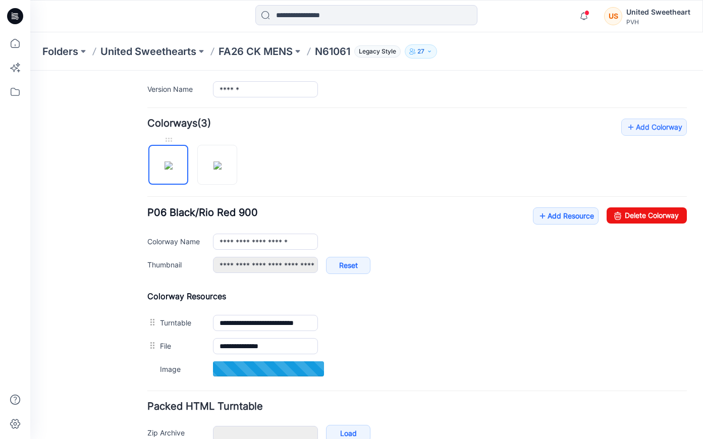
click at [164, 161] on img at bounding box center [168, 165] width 8 height 8
click at [548, 217] on link "Add Resource" at bounding box center [566, 215] width 66 height 17
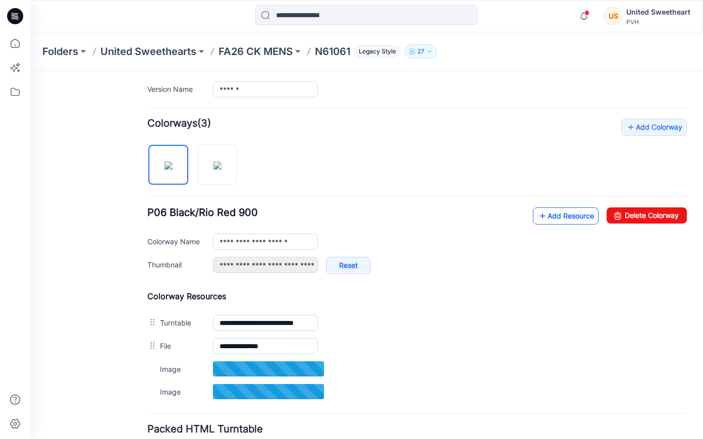
click at [551, 213] on link "Add Resource" at bounding box center [566, 215] width 66 height 17
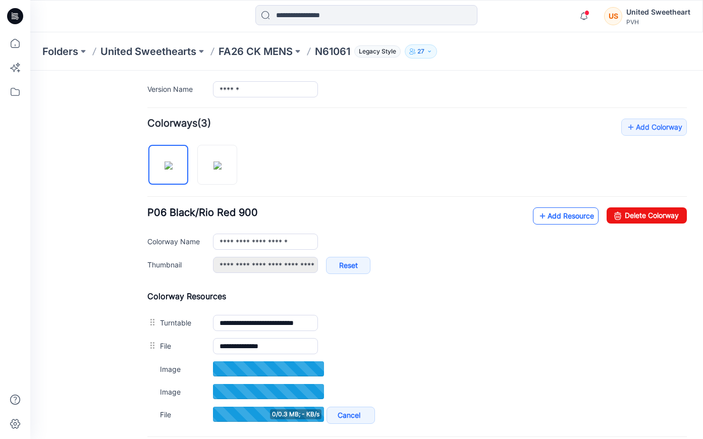
click at [543, 217] on link "Add Resource" at bounding box center [566, 215] width 66 height 17
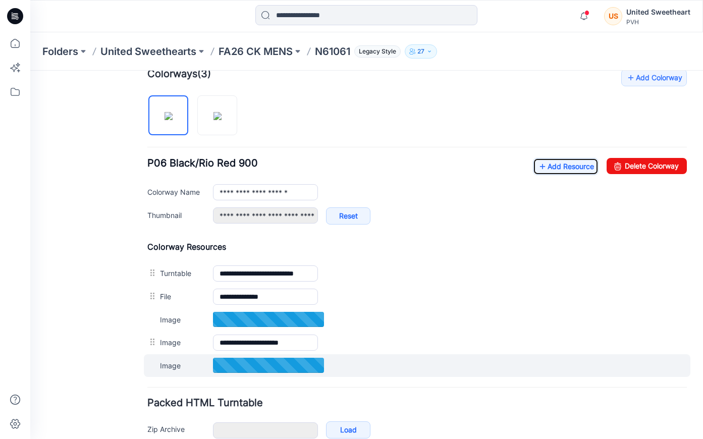
scroll to position [370, 0]
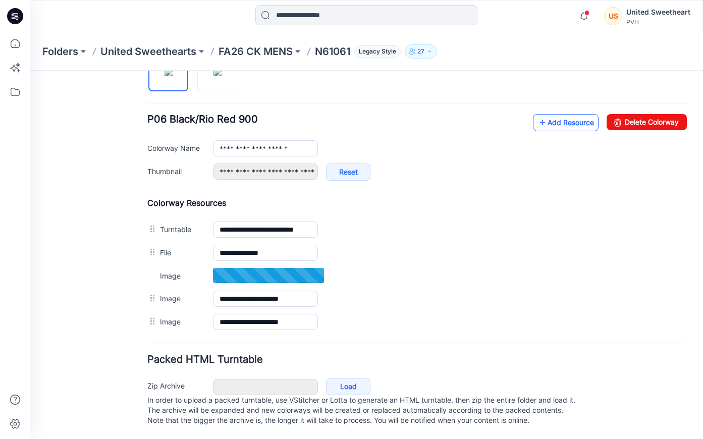
click at [557, 114] on link "Add Resource" at bounding box center [566, 122] width 66 height 17
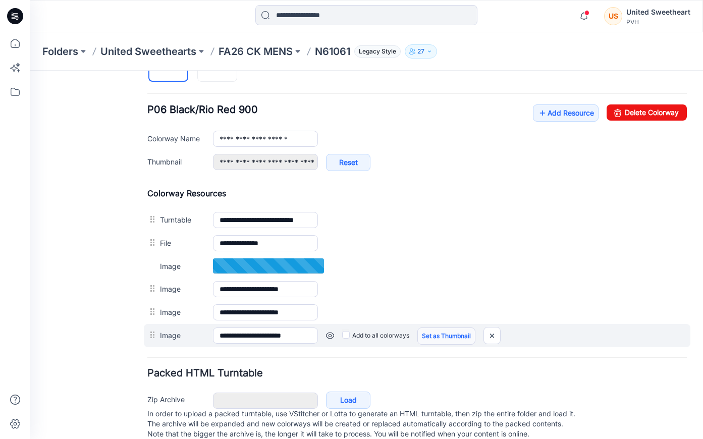
click at [456, 327] on link "Set as Thumbnail" at bounding box center [446, 335] width 58 height 17
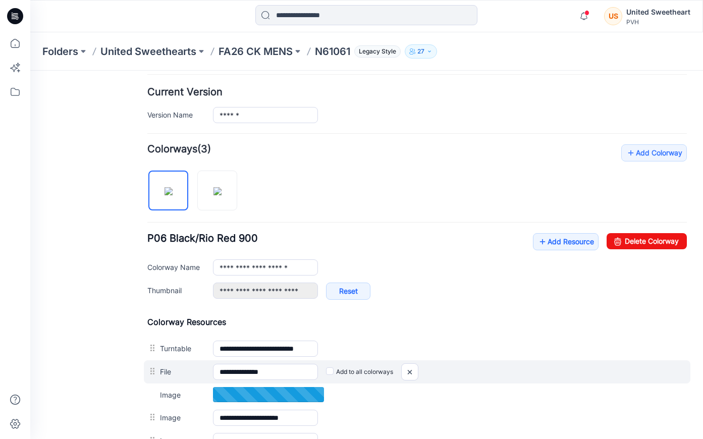
scroll to position [307, 0]
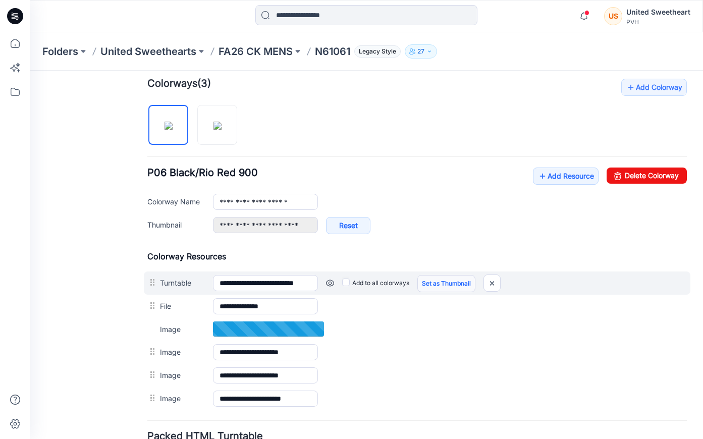
click at [440, 283] on link "Set as Thumbnail" at bounding box center [446, 283] width 58 height 17
type input "**********"
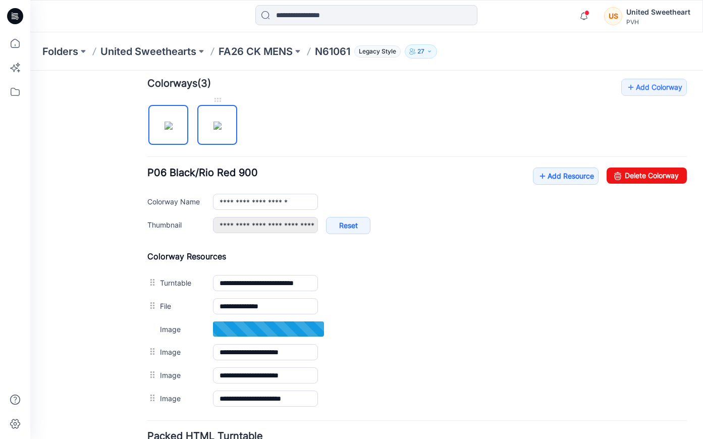
click at [218, 122] on img at bounding box center [217, 126] width 8 height 8
type input "**********"
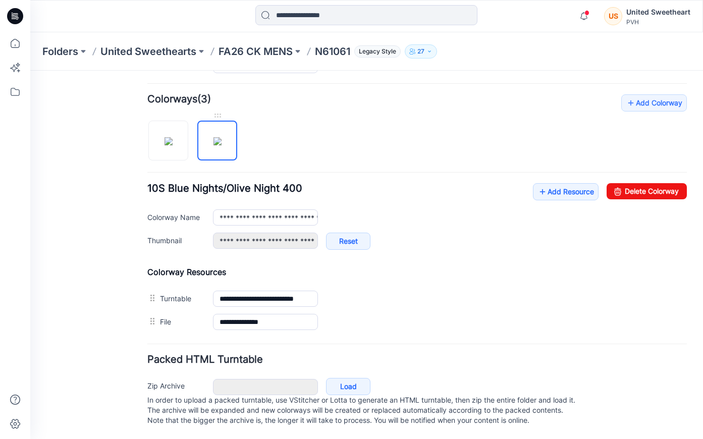
scroll to position [302, 0]
click at [164, 137] on img at bounding box center [168, 141] width 8 height 8
type input "**********"
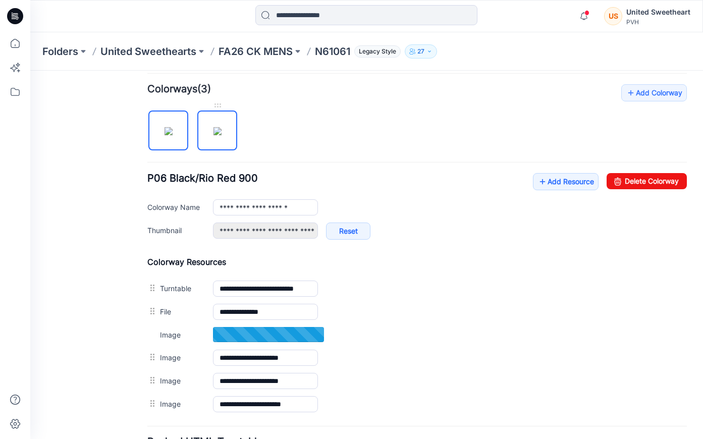
click at [220, 134] on img at bounding box center [217, 131] width 8 height 8
type input "**********"
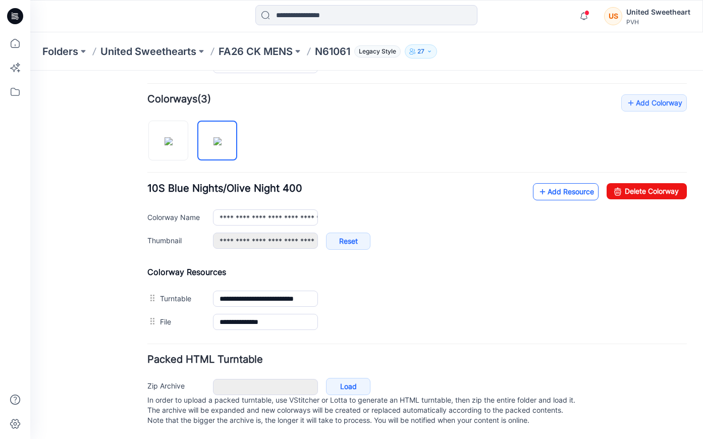
click at [549, 183] on link "Add Resource" at bounding box center [566, 191] width 66 height 17
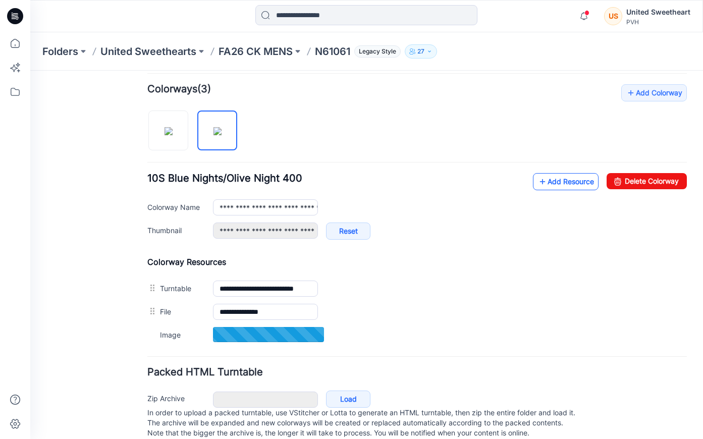
click at [557, 180] on link "Add Resource" at bounding box center [566, 181] width 66 height 17
click at [557, 184] on link "Add Resource" at bounding box center [566, 181] width 66 height 17
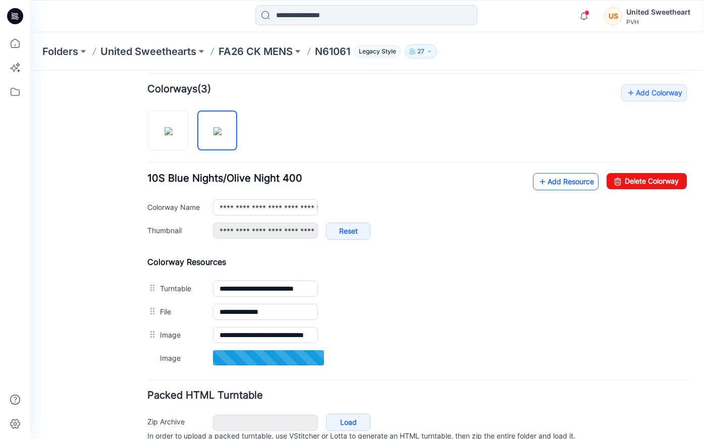
click at [563, 181] on link "Add Resource" at bounding box center [566, 181] width 66 height 17
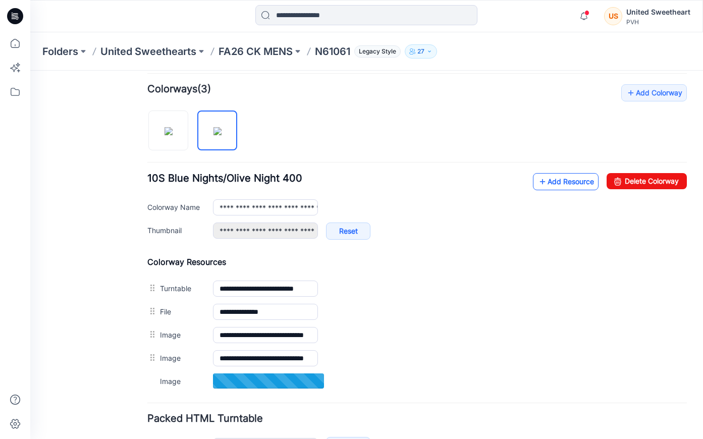
click at [543, 182] on link "Add Resource" at bounding box center [566, 181] width 66 height 17
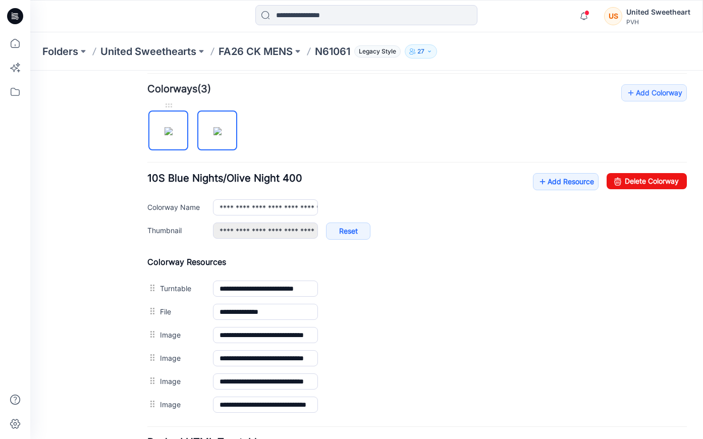
click at [164, 127] on img at bounding box center [168, 131] width 8 height 8
type input "**********"
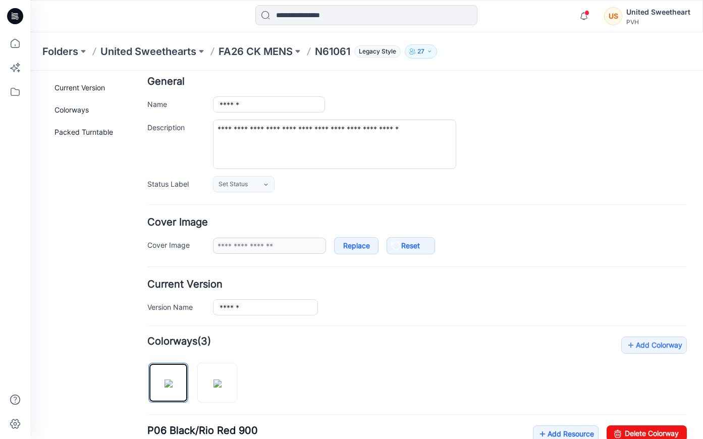
scroll to position [0, 0]
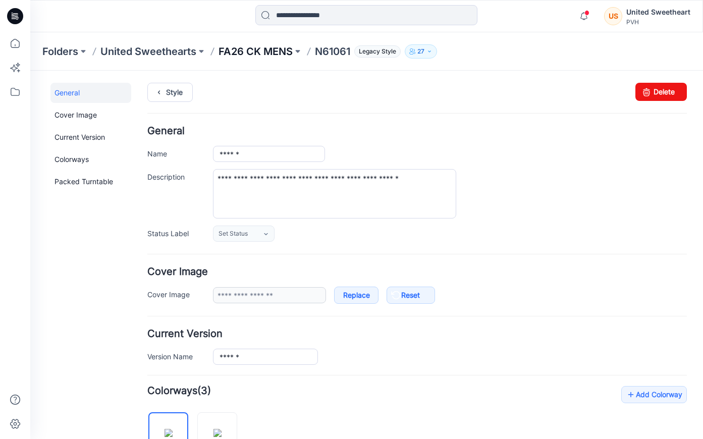
click at [259, 45] on p "FA26 CK MENS" at bounding box center [255, 51] width 74 height 14
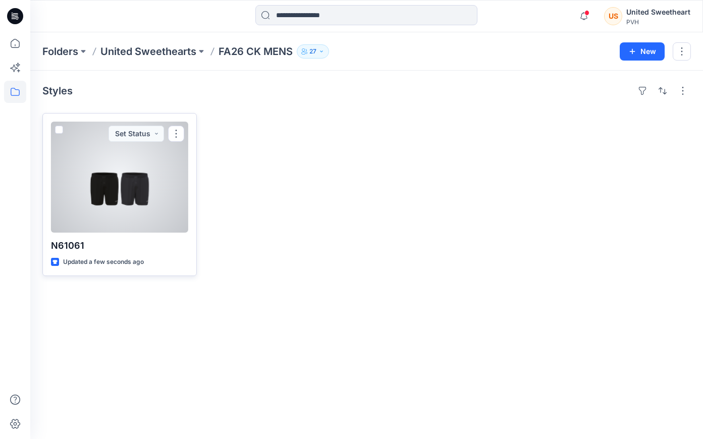
click at [143, 216] on div at bounding box center [119, 177] width 137 height 111
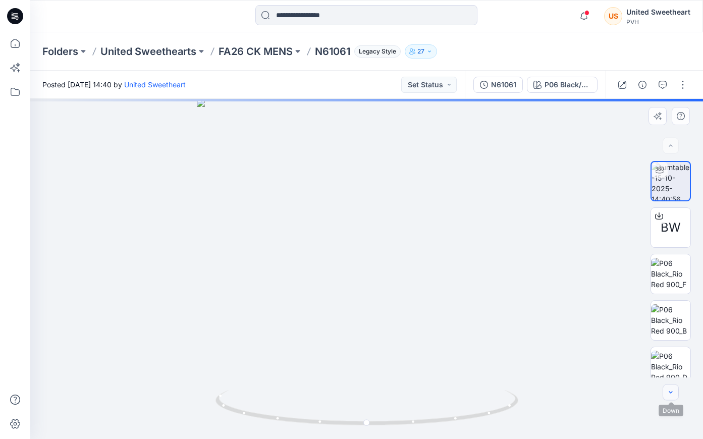
click at [668, 395] on icon "button" at bounding box center [670, 392] width 8 height 8
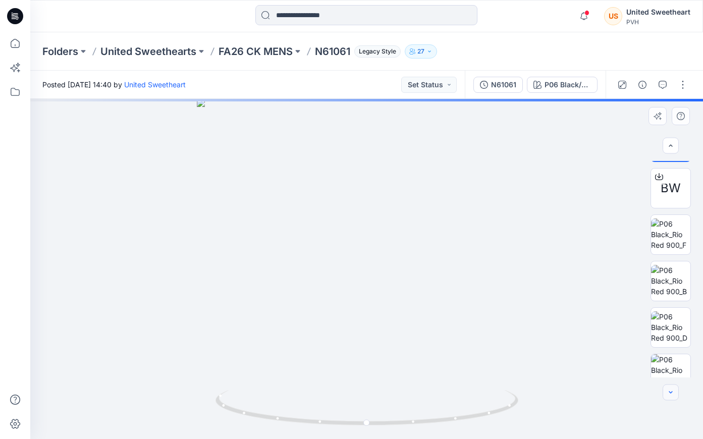
click at [668, 395] on icon "button" at bounding box center [670, 392] width 8 height 8
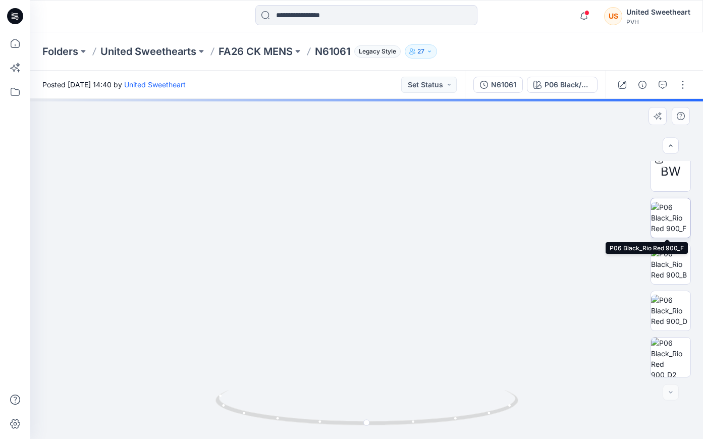
click at [664, 224] on img at bounding box center [670, 218] width 39 height 32
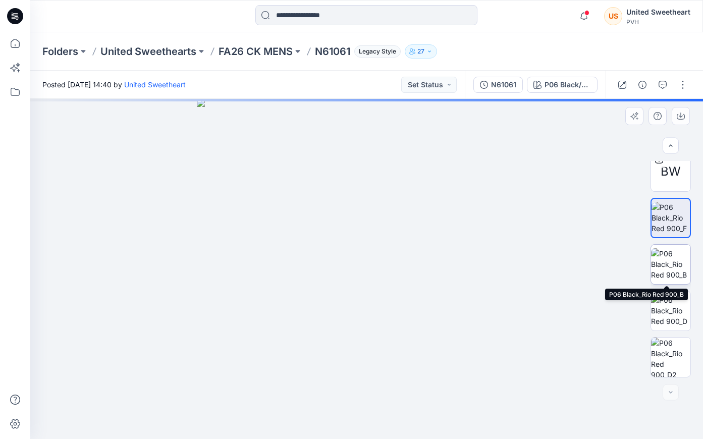
click at [669, 265] on img at bounding box center [670, 264] width 39 height 32
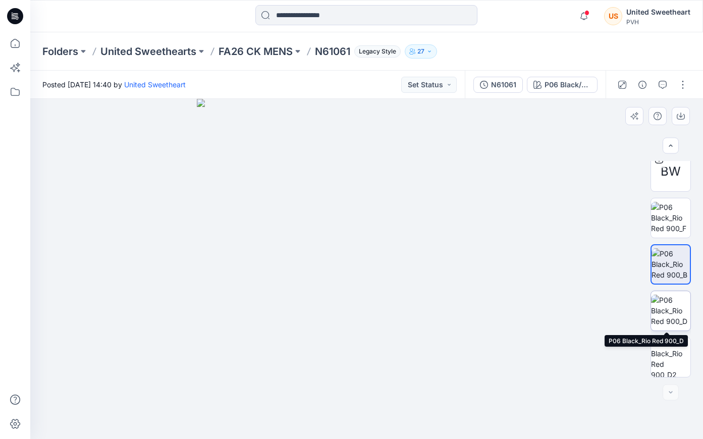
click at [666, 295] on img at bounding box center [670, 311] width 39 height 32
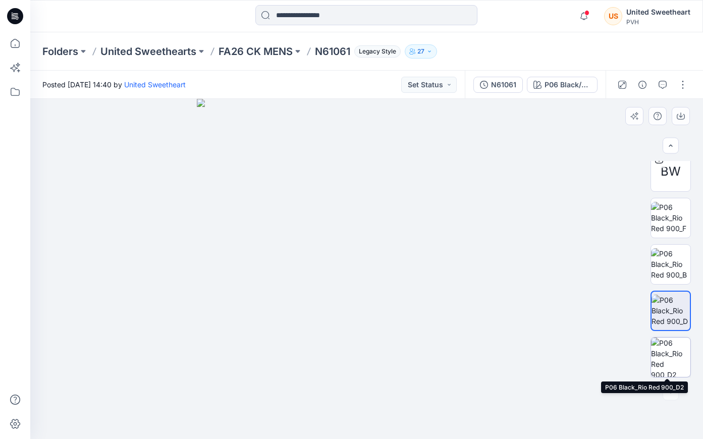
click at [666, 356] on img at bounding box center [670, 356] width 39 height 39
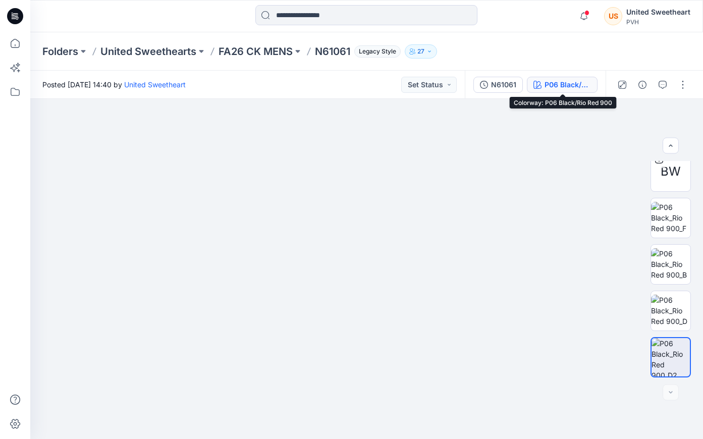
click at [558, 82] on div "P06 Black/Rio Red 900" at bounding box center [567, 84] width 46 height 11
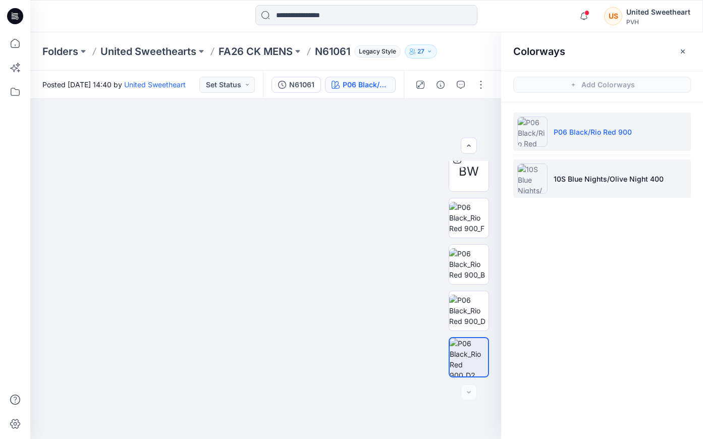
click at [545, 183] on img at bounding box center [532, 178] width 30 height 30
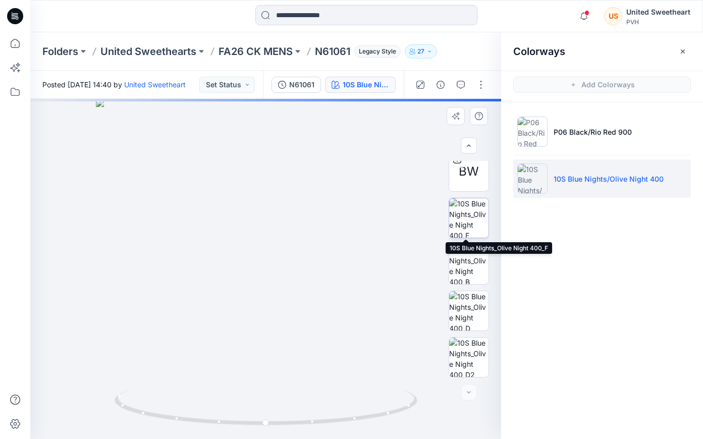
click at [466, 214] on img at bounding box center [468, 217] width 39 height 39
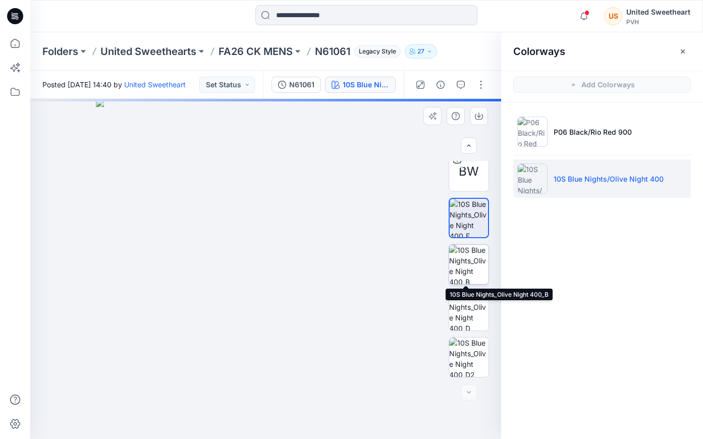
click at [469, 264] on img at bounding box center [468, 264] width 39 height 39
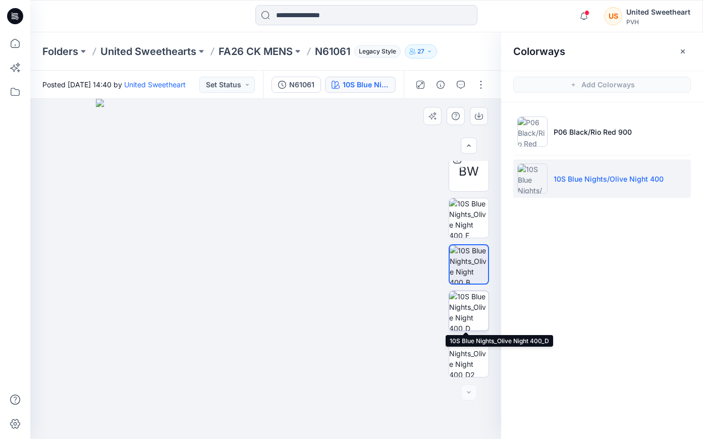
click at [466, 310] on img at bounding box center [468, 310] width 39 height 39
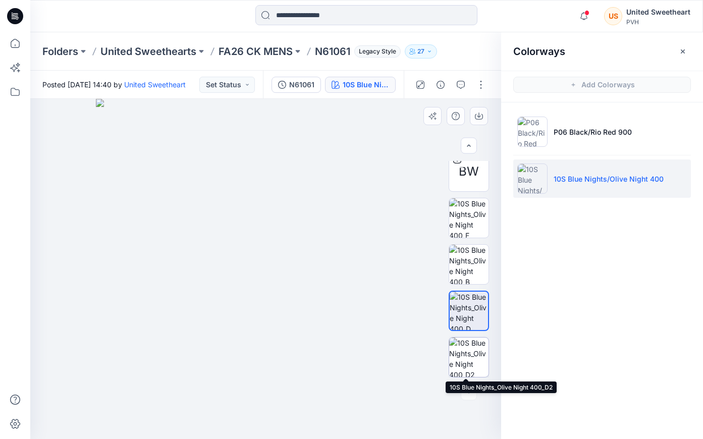
click at [466, 357] on img at bounding box center [468, 356] width 39 height 39
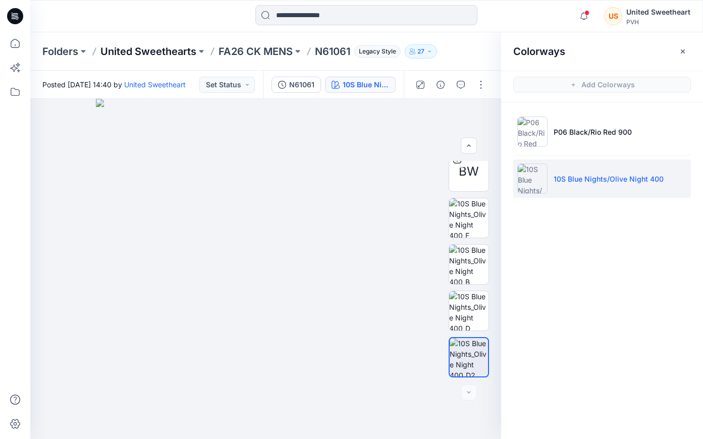
click at [144, 48] on p "United Sweethearts" at bounding box center [148, 51] width 96 height 14
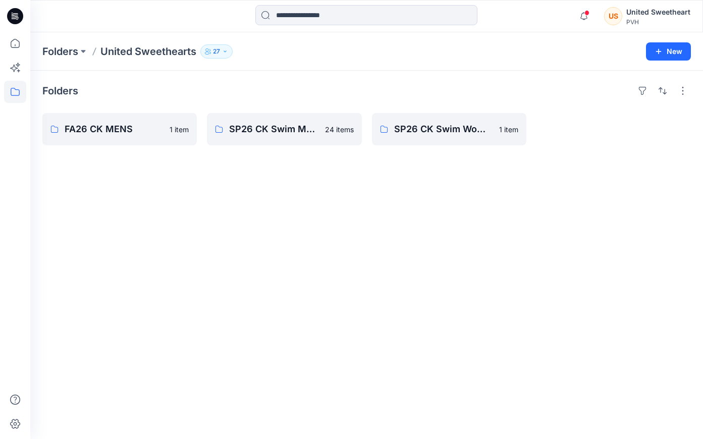
click at [125, 49] on p "United Sweethearts" at bounding box center [148, 51] width 96 height 14
